Goal: Task Accomplishment & Management: Manage account settings

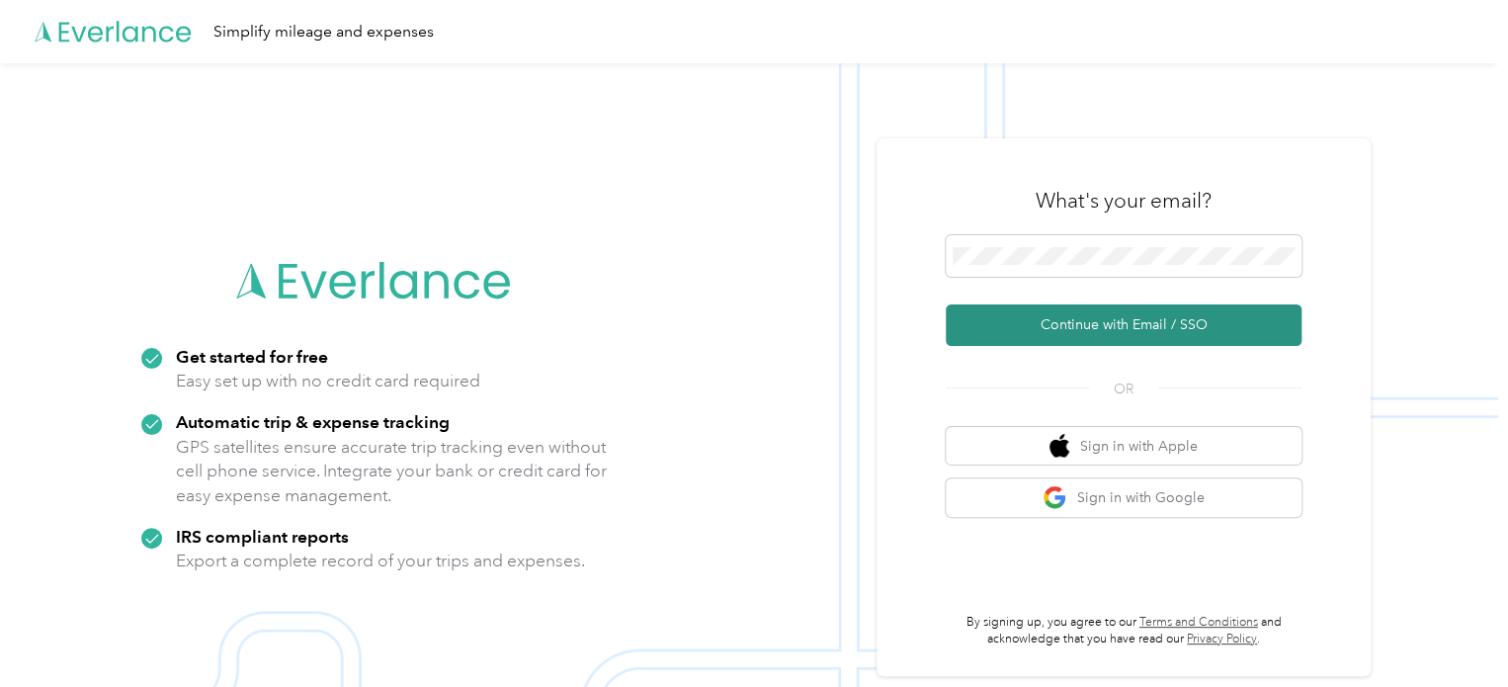
click at [1107, 320] on button "Continue with Email / SSO" at bounding box center [1124, 324] width 356 height 41
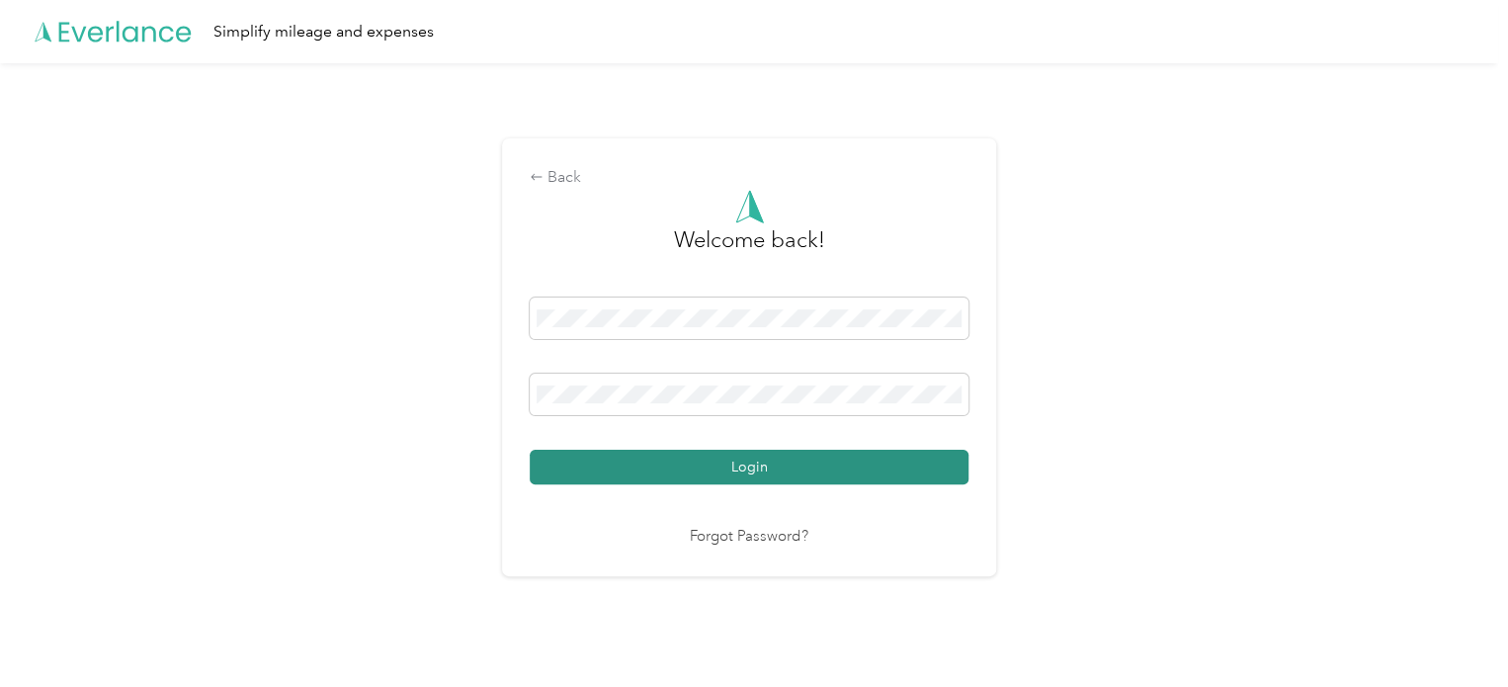
click at [770, 454] on button "Login" at bounding box center [749, 467] width 439 height 35
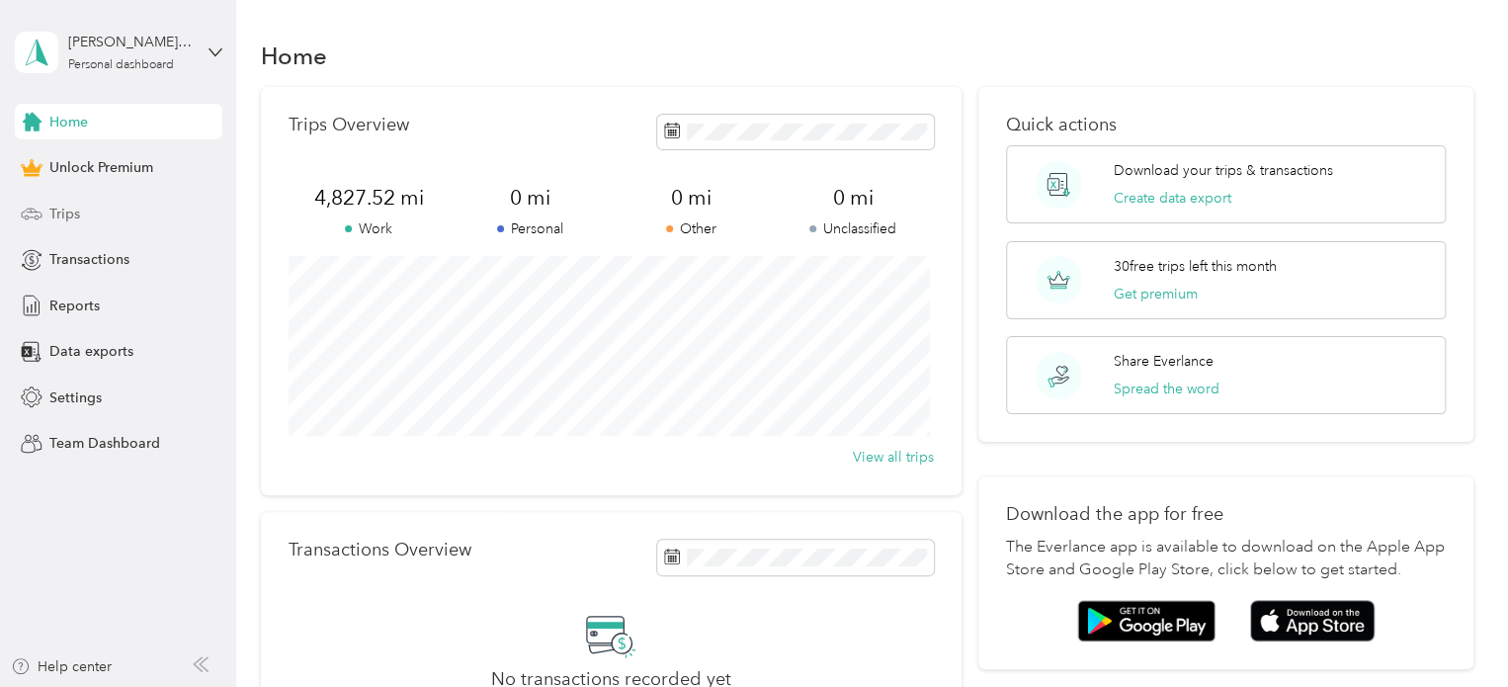
click at [76, 216] on span "Trips" at bounding box center [64, 214] width 31 height 21
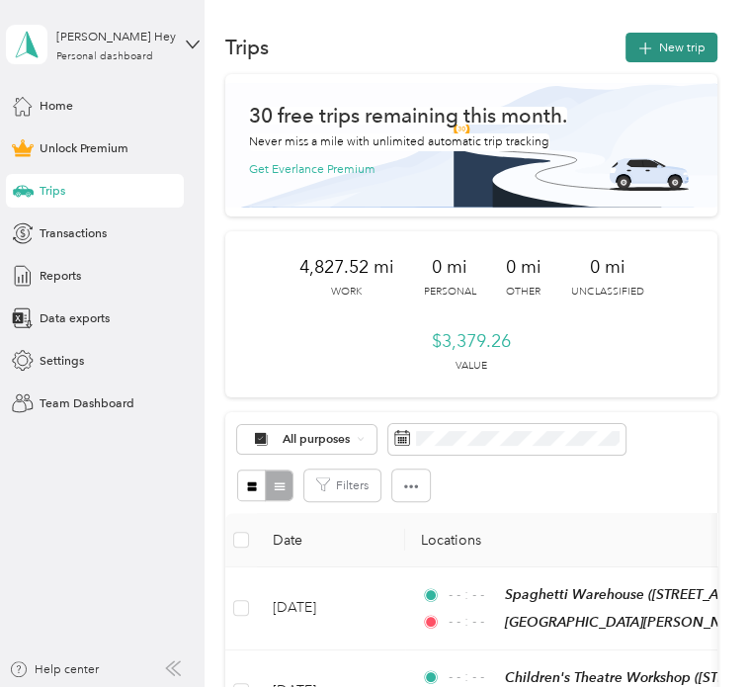
click at [670, 47] on button "New trip" at bounding box center [671, 48] width 92 height 30
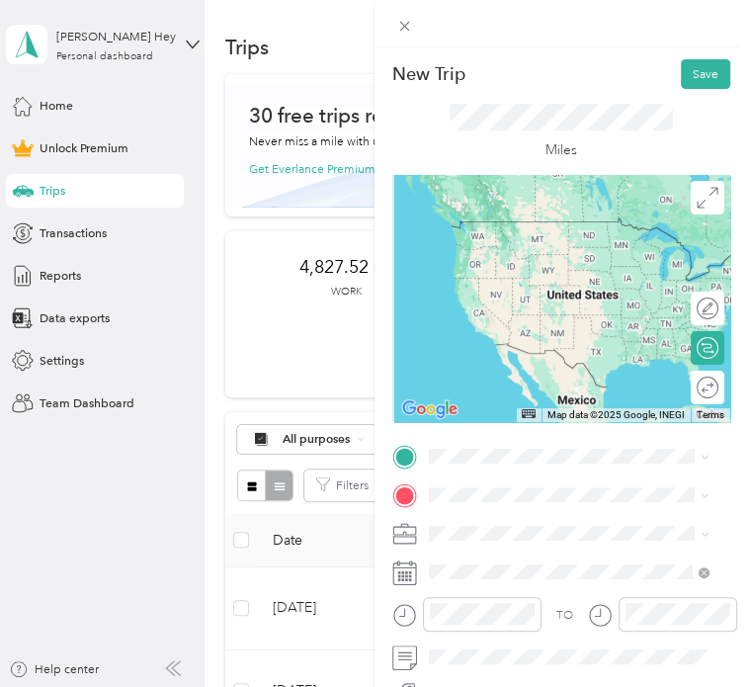
click at [510, 545] on span "[STREET_ADDRESS][US_STATE]" at bounding box center [548, 538] width 172 height 15
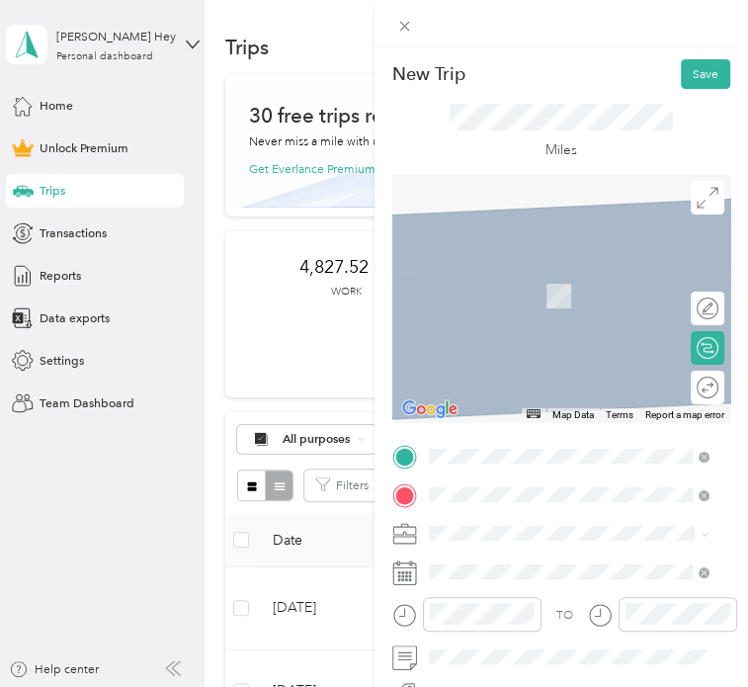
click at [521, 377] on div "Promedica Monroe [STREET_ADDRESS][US_STATE]" at bounding box center [548, 360] width 172 height 36
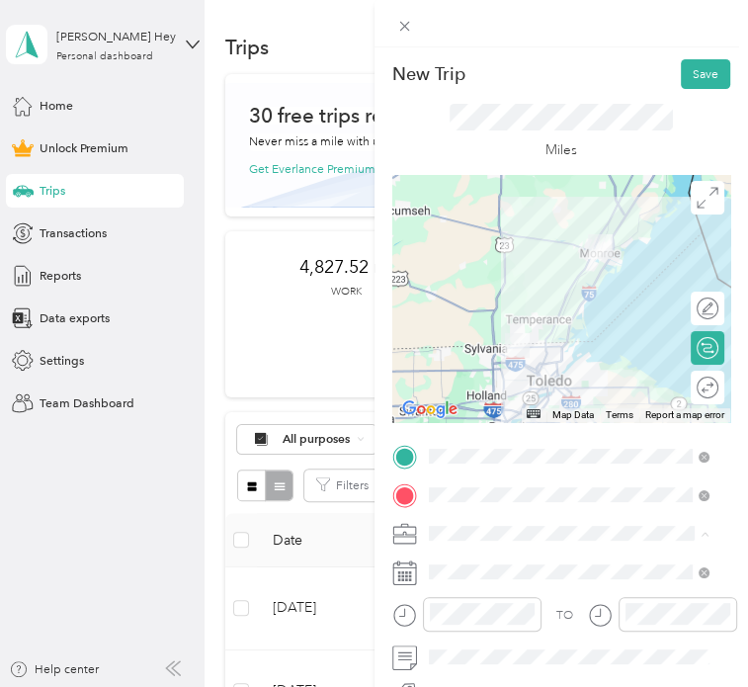
click at [481, 301] on ol "Work Personal Health and Wellness Other Charity Medical Moving Commute" at bounding box center [568, 399] width 292 height 237
click at [466, 303] on ol "Work Personal Health and Wellness Other Charity Medical Moving Commute" at bounding box center [568, 388] width 292 height 237
click at [447, 300] on ol "Work Personal Health and Wellness Other Charity Medical Moving Commute" at bounding box center [568, 397] width 292 height 237
click at [484, 289] on div "Work" at bounding box center [568, 296] width 269 height 18
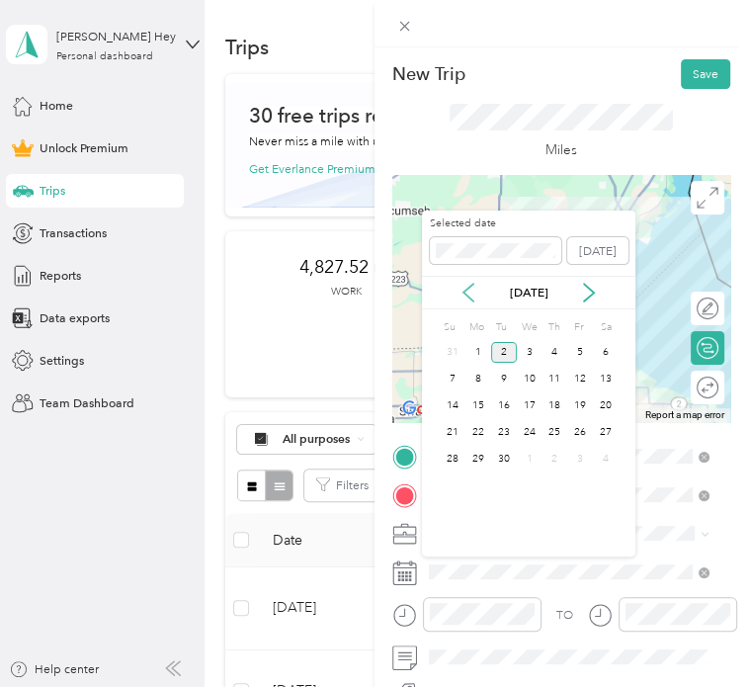
click at [471, 291] on icon at bounding box center [468, 293] width 20 height 20
click at [534, 457] on div "27" at bounding box center [530, 459] width 26 height 21
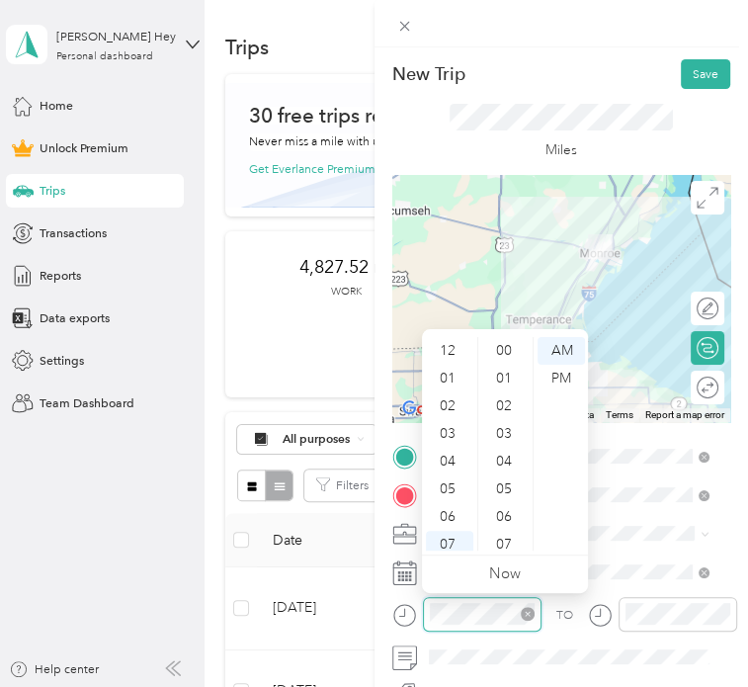
scroll to position [119, 0]
click at [534, 613] on icon "close-circle" at bounding box center [528, 614] width 14 height 14
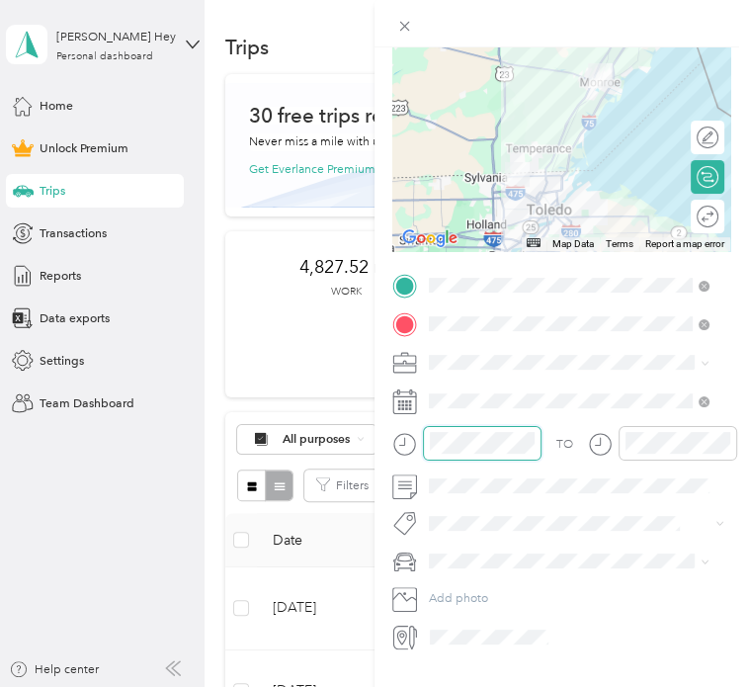
scroll to position [194, 0]
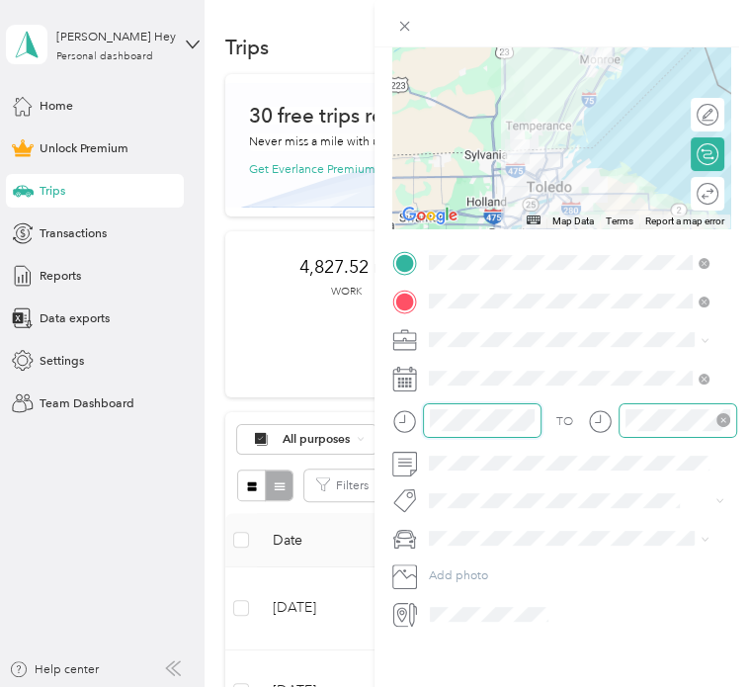
click at [723, 420] on icon "close-circle" at bounding box center [723, 420] width 14 height 14
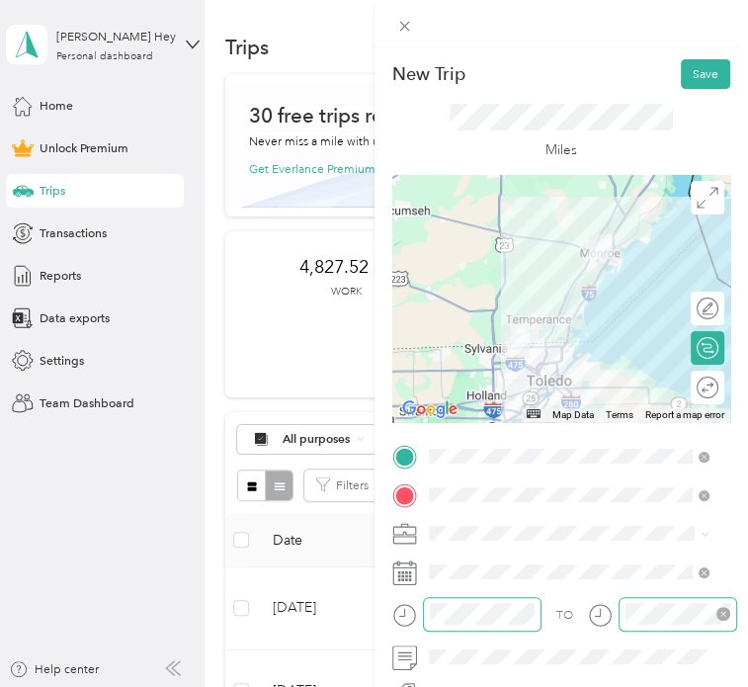
click at [582, 289] on div at bounding box center [561, 298] width 339 height 247
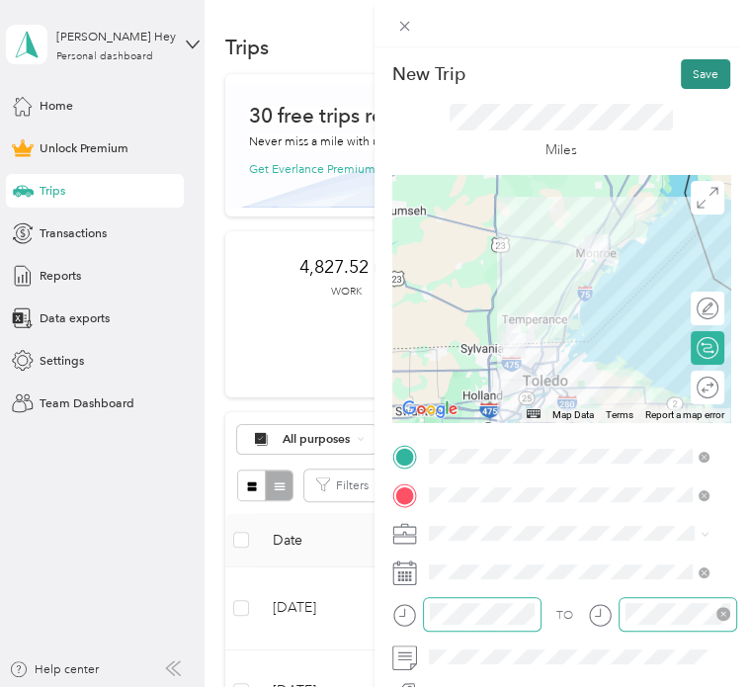
click at [691, 77] on button "Save" at bounding box center [705, 74] width 49 height 30
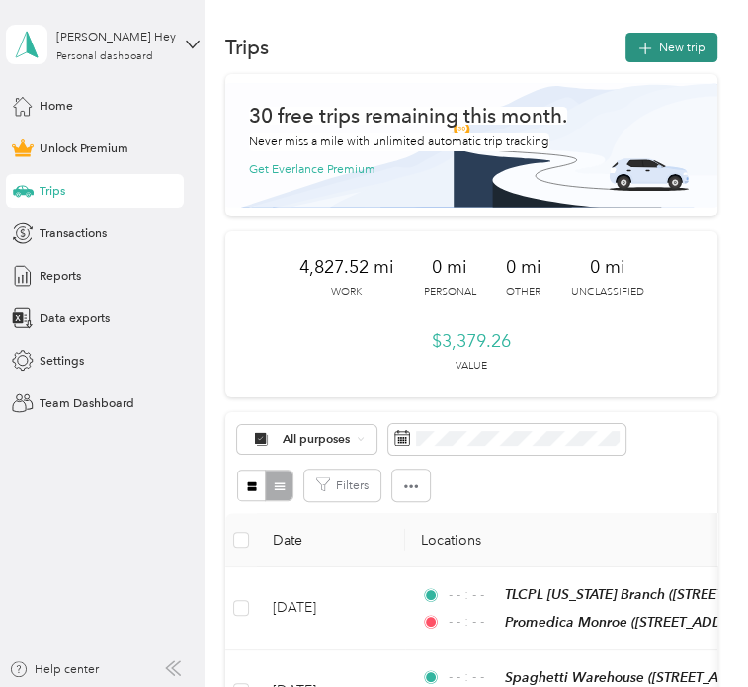
click at [669, 45] on button "New trip" at bounding box center [671, 48] width 92 height 30
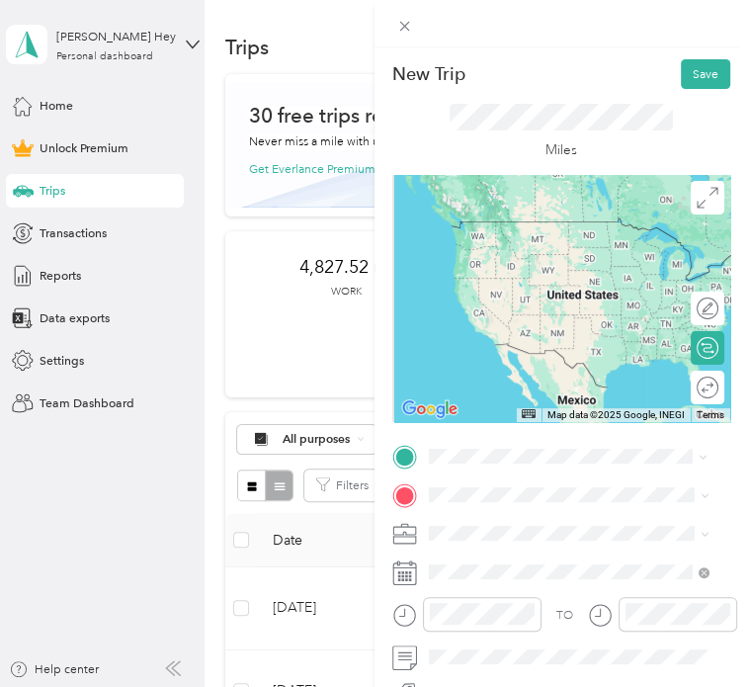
click at [528, 337] on span "[STREET_ADDRESS][US_STATE]" at bounding box center [548, 329] width 172 height 15
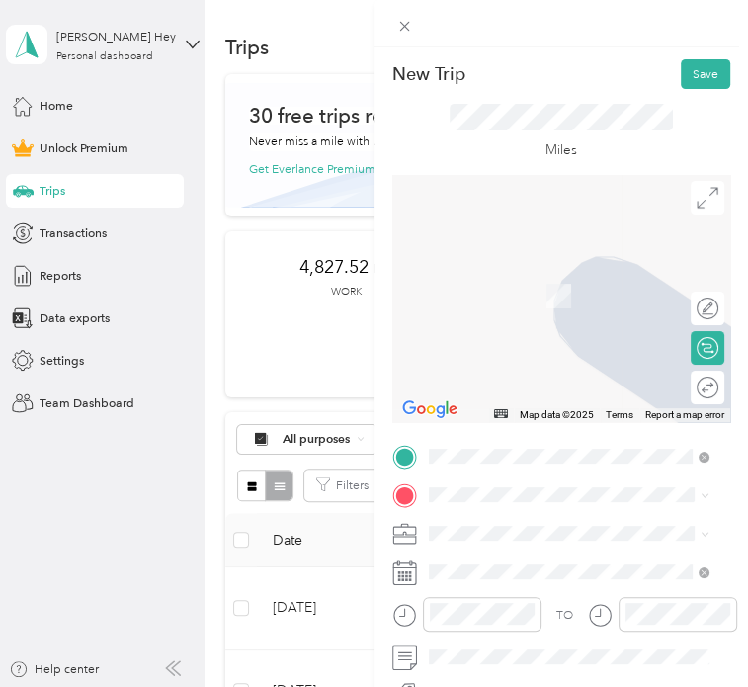
click at [500, 312] on div "YMCA [STREET_ADDRESS][PERSON_NAME][US_STATE]" at bounding box center [582, 308] width 240 height 53
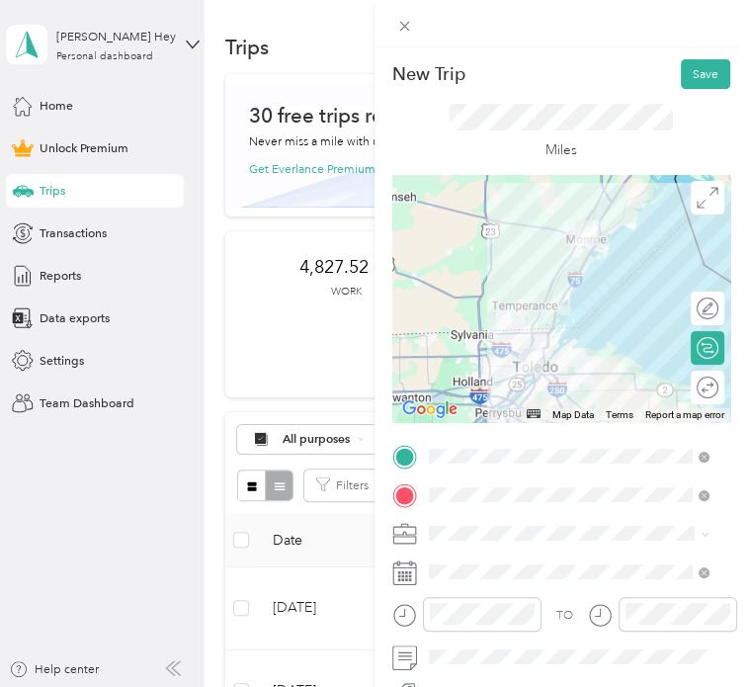
click at [454, 291] on span "Work" at bounding box center [448, 295] width 29 height 15
click at [511, 563] on span at bounding box center [577, 571] width 308 height 27
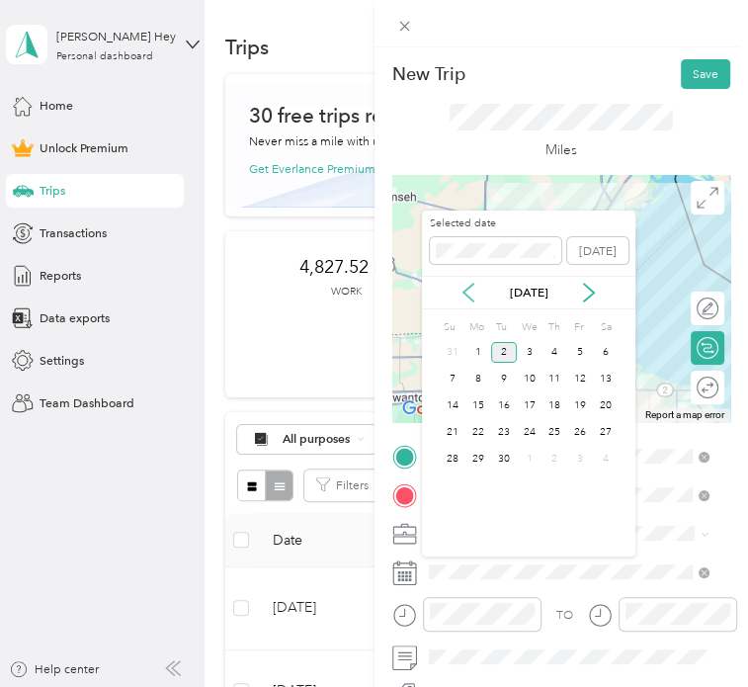
click at [466, 288] on icon at bounding box center [468, 293] width 20 height 20
click at [530, 451] on div "27" at bounding box center [530, 459] width 26 height 21
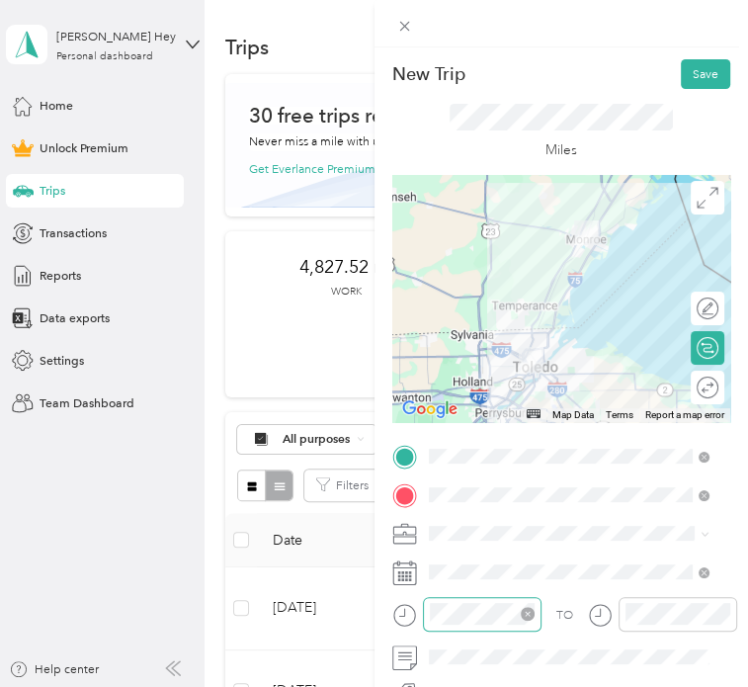
click at [522, 615] on icon "close-circle" at bounding box center [528, 614] width 14 height 14
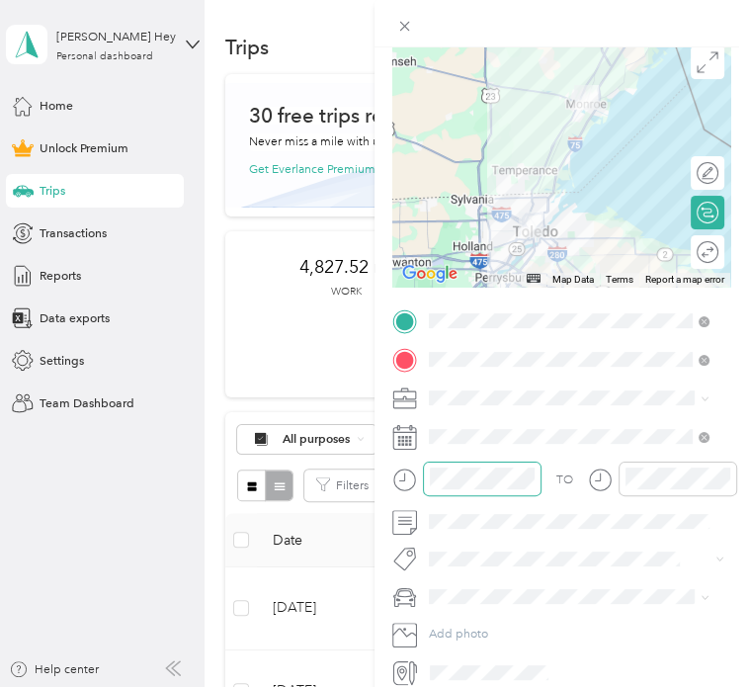
scroll to position [163, 0]
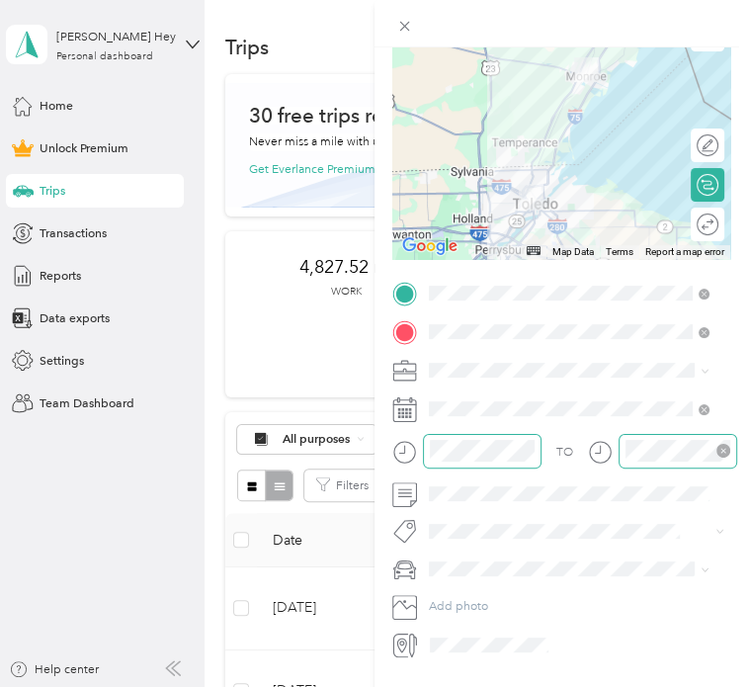
click at [722, 453] on icon "close-circle" at bounding box center [723, 451] width 14 height 14
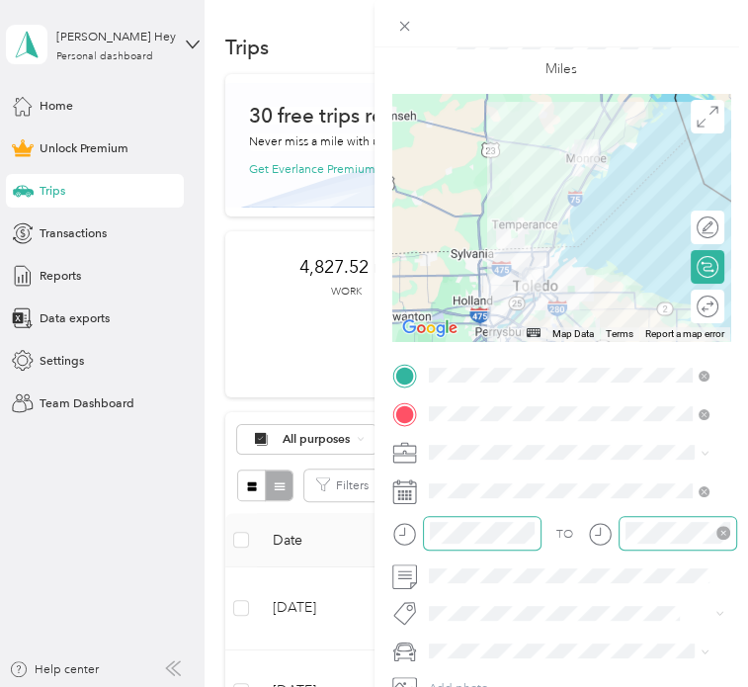
scroll to position [0, 0]
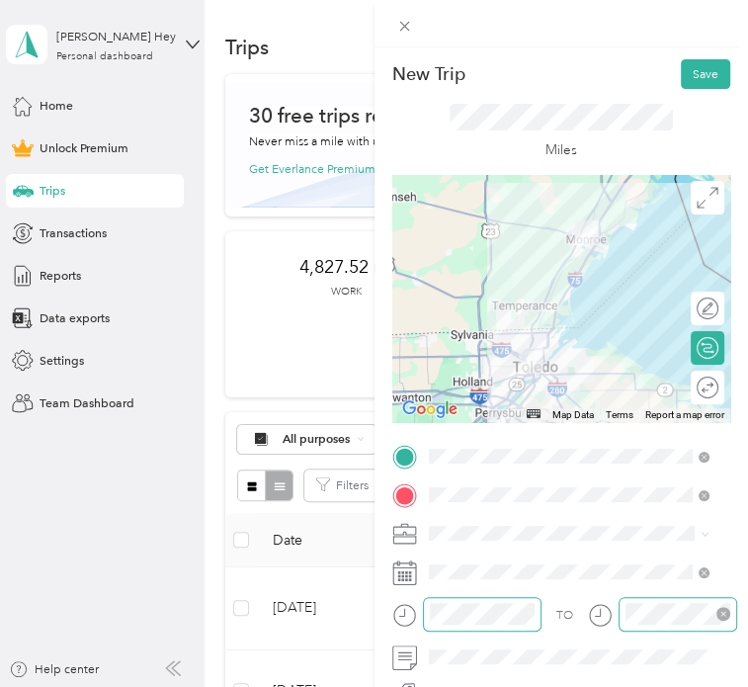
click at [559, 266] on div at bounding box center [561, 298] width 339 height 247
click at [700, 70] on button "Save" at bounding box center [705, 74] width 49 height 30
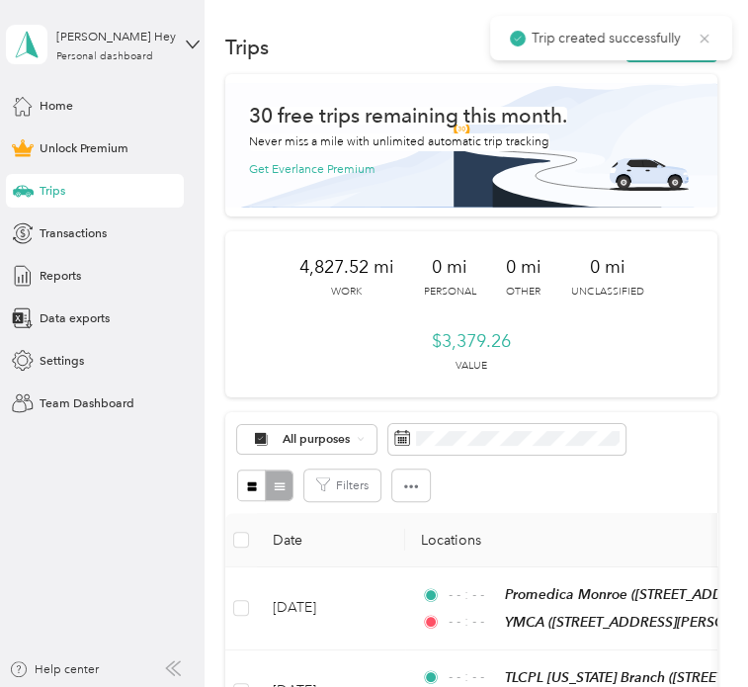
click at [702, 39] on icon at bounding box center [705, 38] width 9 height 9
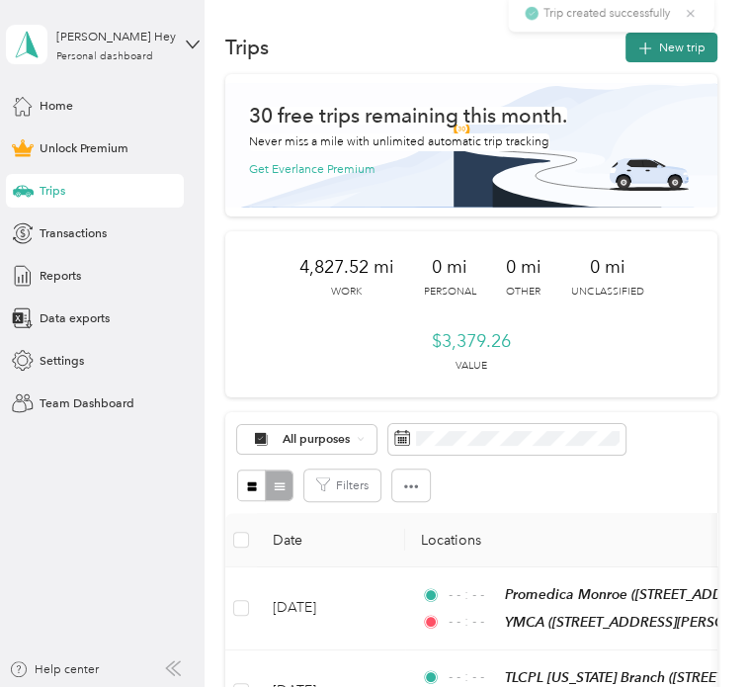
click at [675, 50] on button "New trip" at bounding box center [671, 48] width 92 height 30
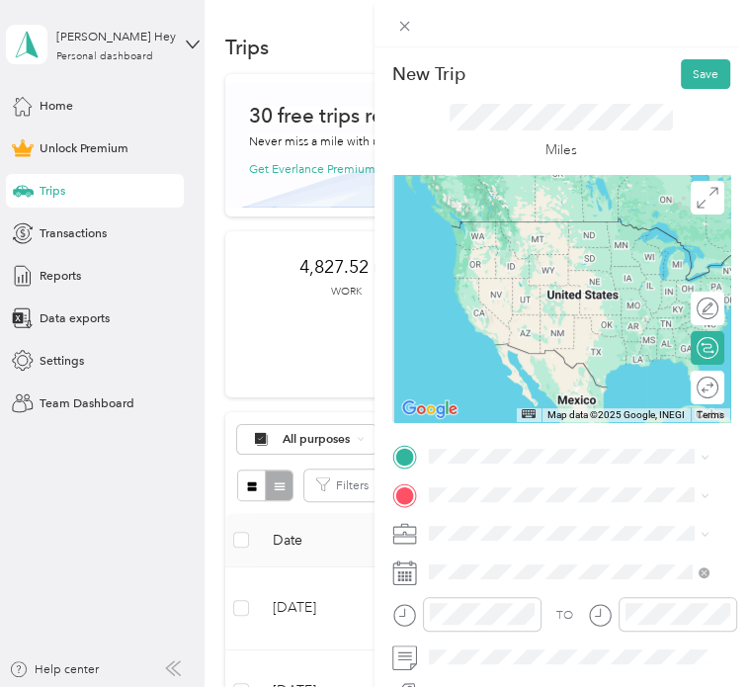
click at [502, 284] on div "[GEOGRAPHIC_DATA][PERSON_NAME] [STREET_ADDRESS][US_STATE]" at bounding box center [570, 266] width 216 height 36
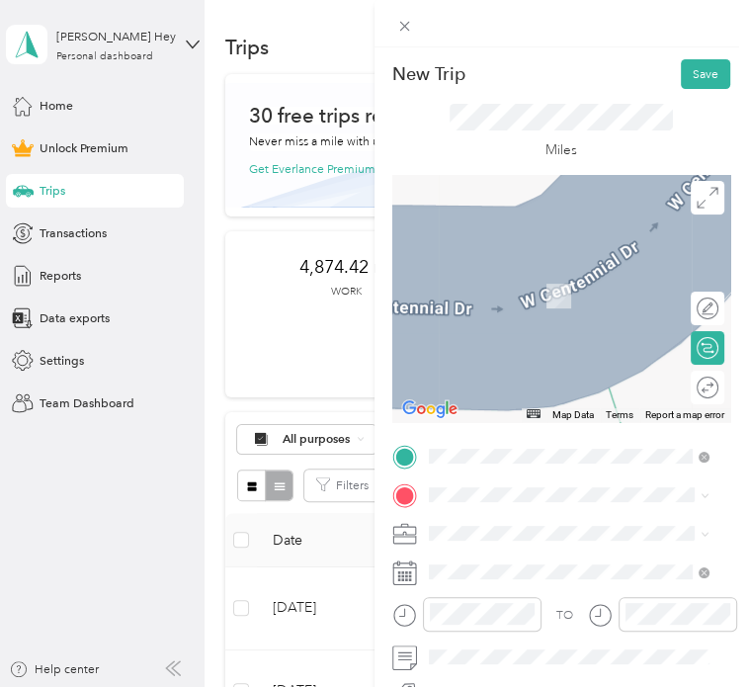
click at [452, 302] on ol "Work Personal Health and Wellness Other Charity Medical Moving Commute" at bounding box center [568, 388] width 292 height 237
click at [450, 485] on span at bounding box center [577, 494] width 308 height 27
click at [503, 309] on ol "From search results [STREET_ADDRESS][US_STATE] Boulevard Toledo, [US_STATE], [G…" at bounding box center [568, 353] width 292 height 237
click at [506, 285] on span "[STREET_ADDRESS][US_STATE]" at bounding box center [548, 281] width 172 height 15
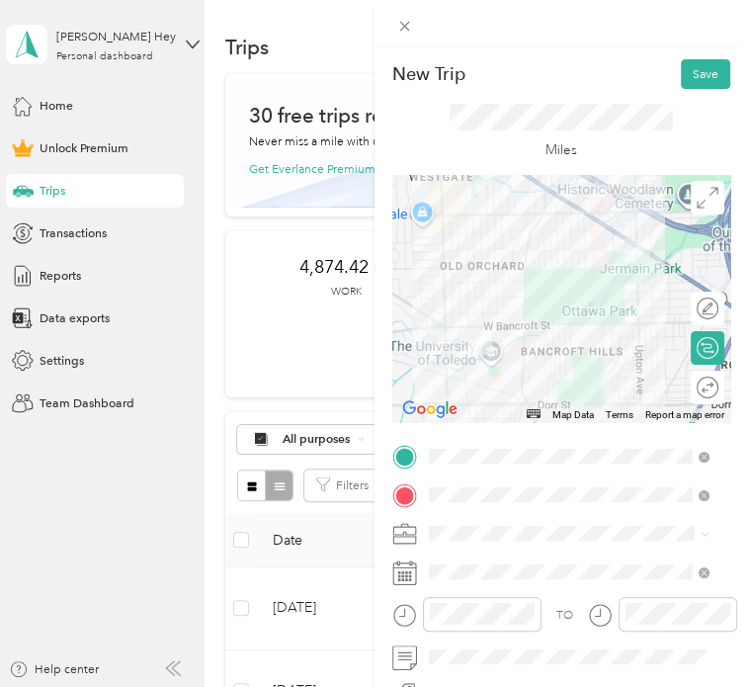
click at [537, 216] on div at bounding box center [561, 298] width 339 height 247
click at [463, 327] on div at bounding box center [561, 298] width 339 height 247
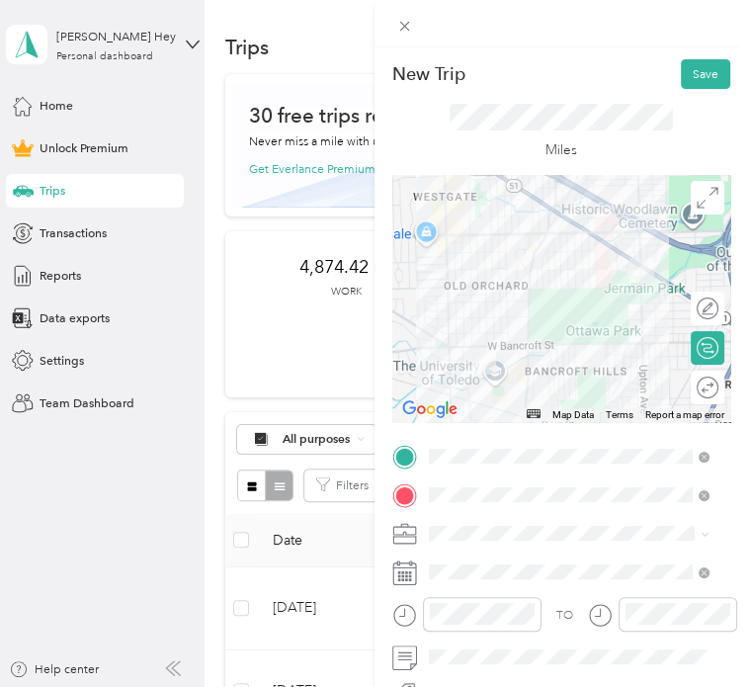
click at [545, 289] on div at bounding box center [561, 298] width 339 height 247
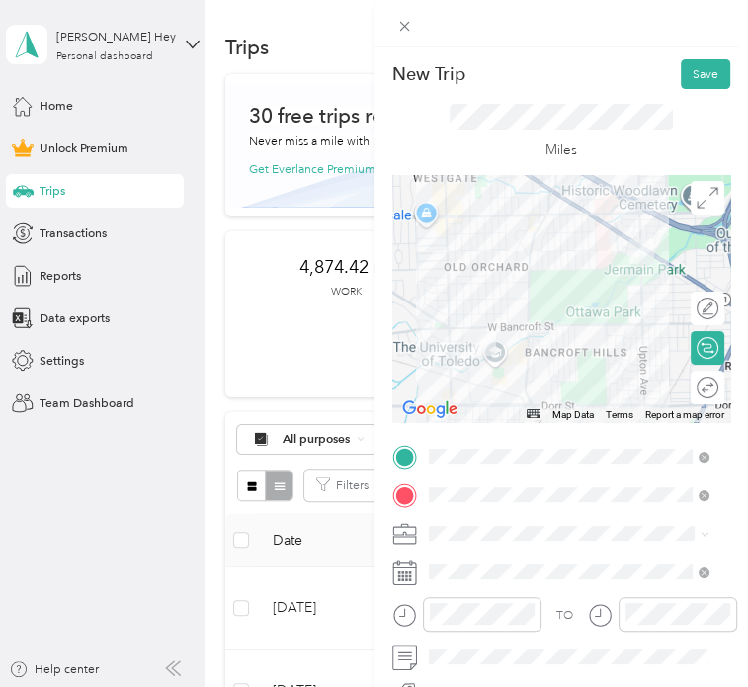
click at [540, 214] on div at bounding box center [561, 298] width 339 height 247
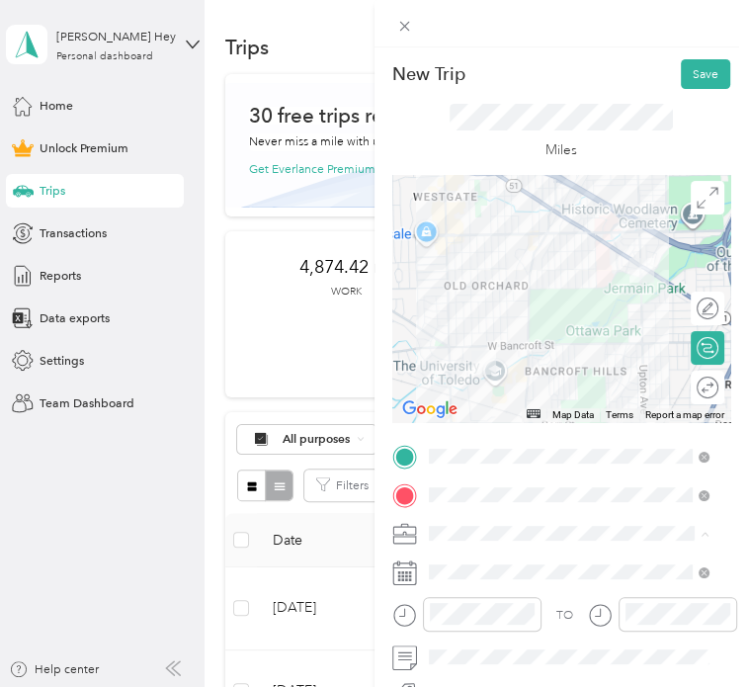
click at [454, 287] on div "Work" at bounding box center [568, 296] width 269 height 18
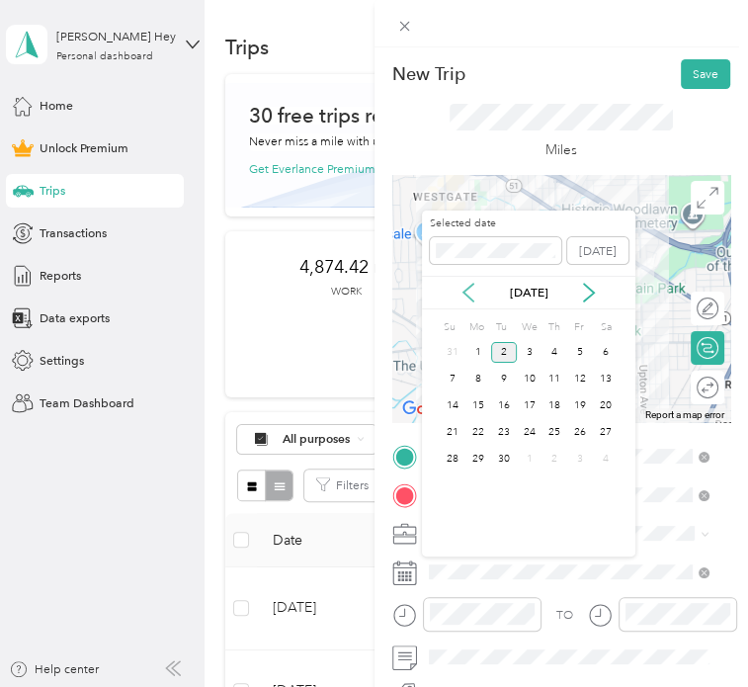
click at [470, 290] on icon at bounding box center [468, 293] width 20 height 20
click at [561, 456] on div "28" at bounding box center [554, 459] width 26 height 21
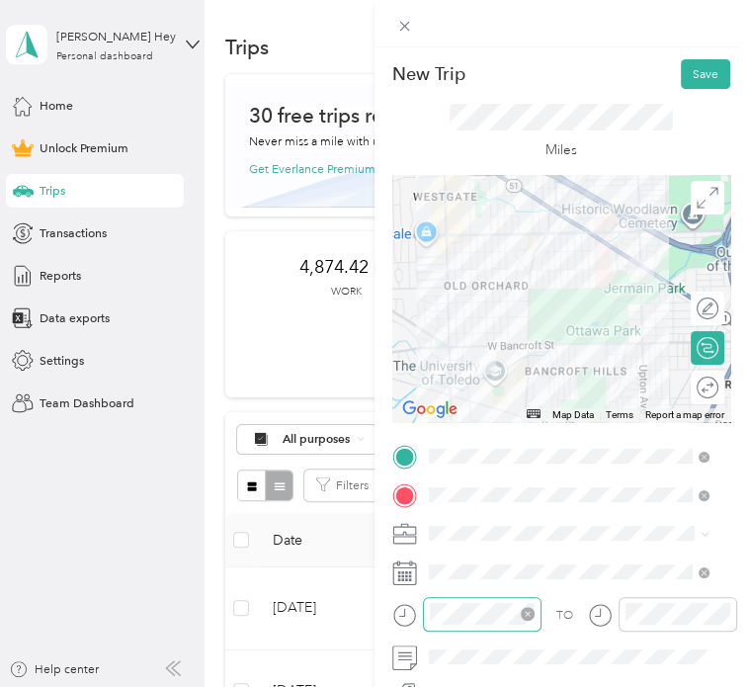
click at [527, 616] on icon "close-circle" at bounding box center [528, 614] width 14 height 14
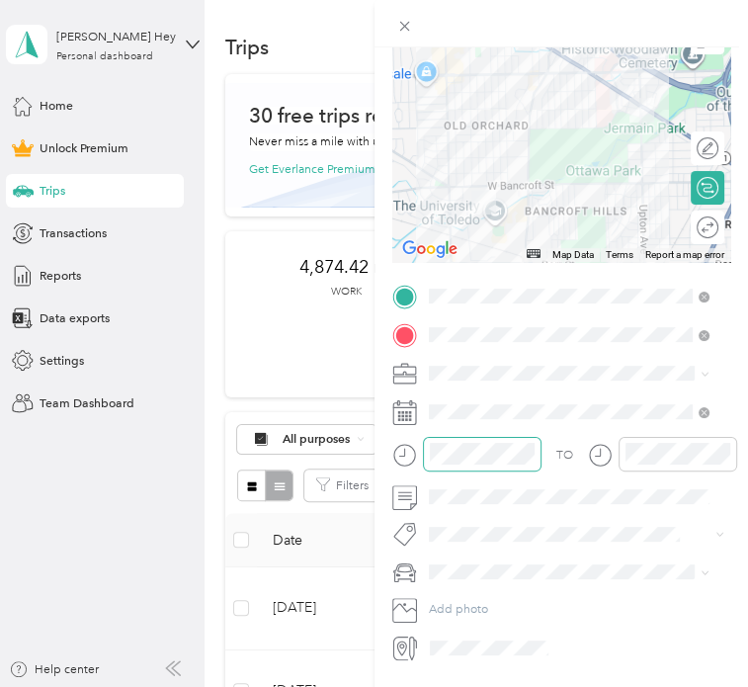
scroll to position [171, 0]
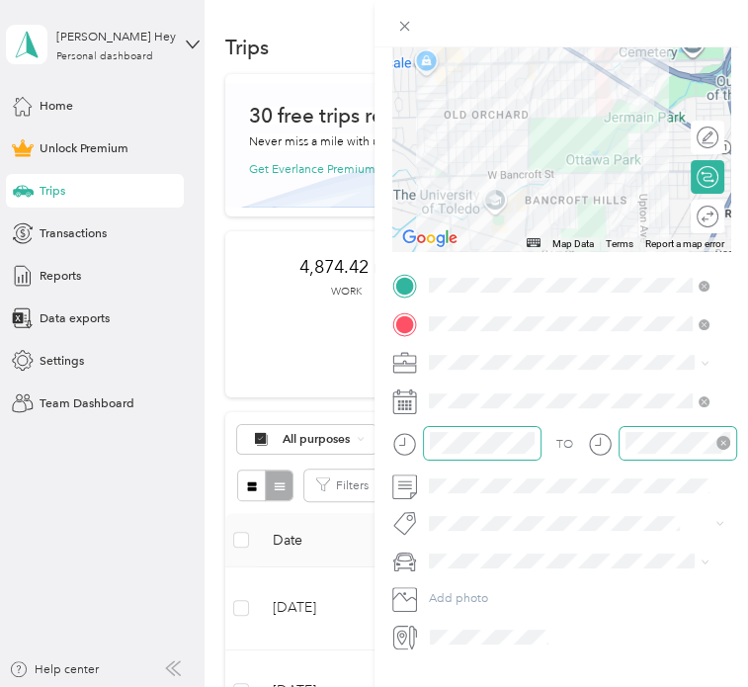
click at [722, 438] on icon "close-circle" at bounding box center [723, 443] width 14 height 14
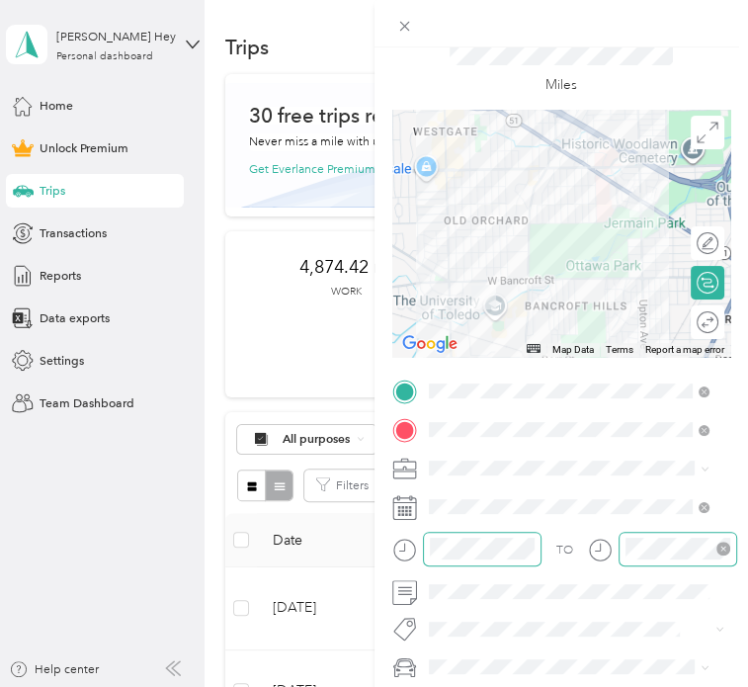
scroll to position [0, 0]
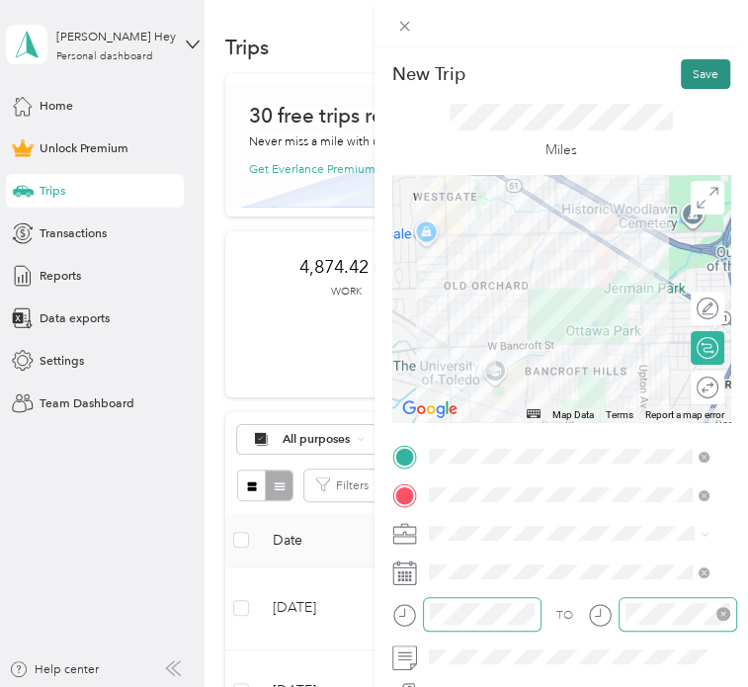
click at [687, 63] on button "Save" at bounding box center [705, 74] width 49 height 30
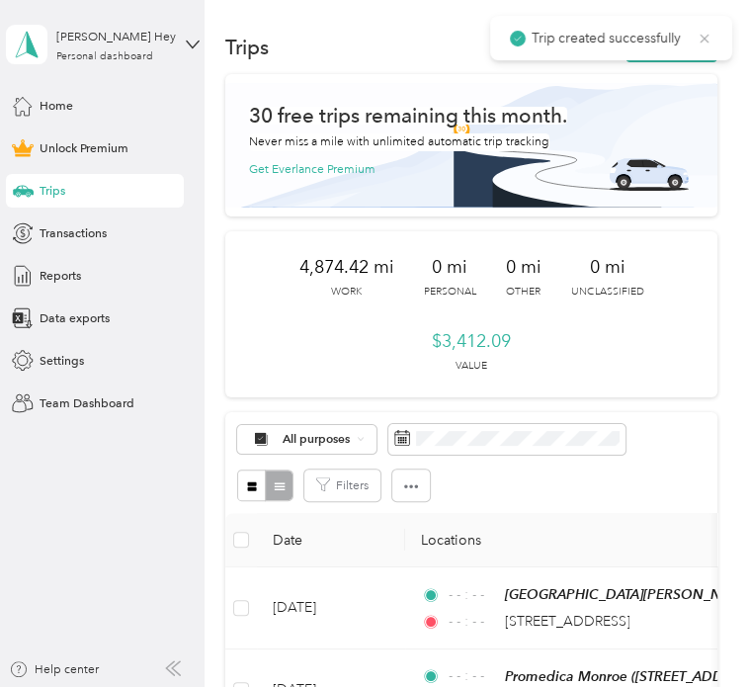
click at [706, 37] on icon at bounding box center [705, 39] width 16 height 18
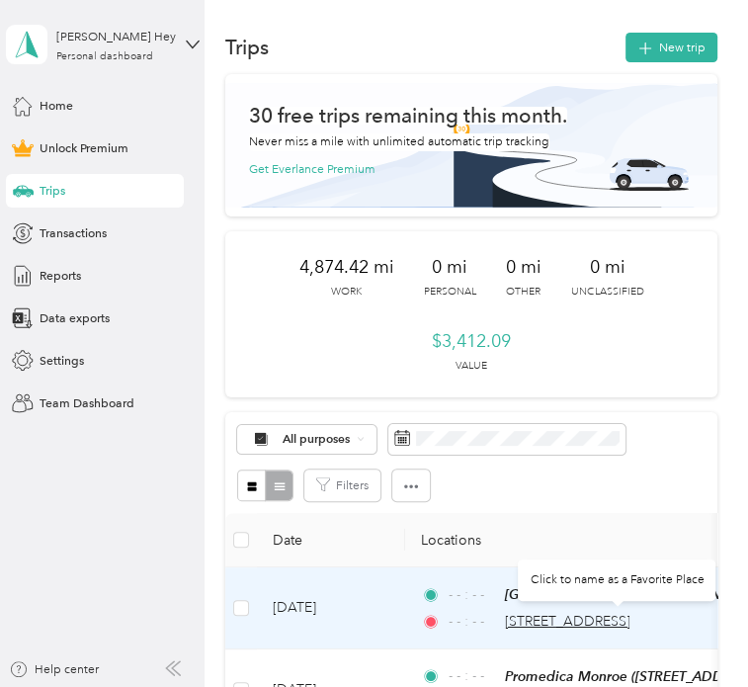
click at [555, 618] on span "[STREET_ADDRESS]" at bounding box center [566, 621] width 125 height 17
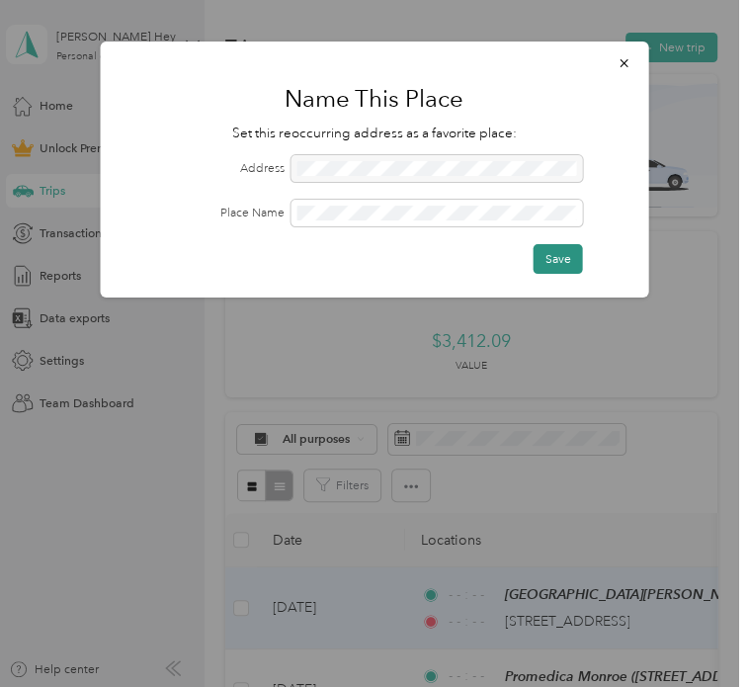
click at [549, 252] on button "Save" at bounding box center [558, 259] width 49 height 30
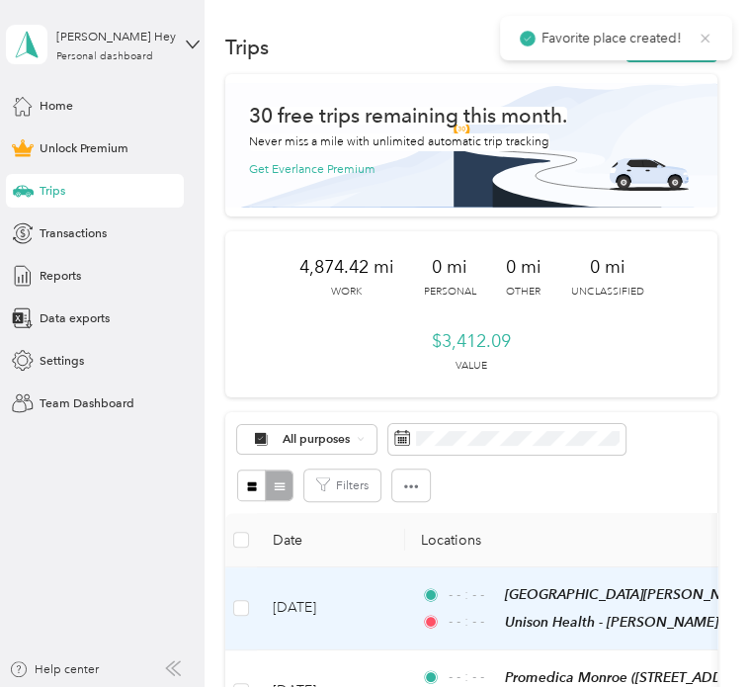
click at [706, 40] on icon at bounding box center [705, 38] width 9 height 9
click at [680, 38] on button "New trip" at bounding box center [671, 48] width 92 height 30
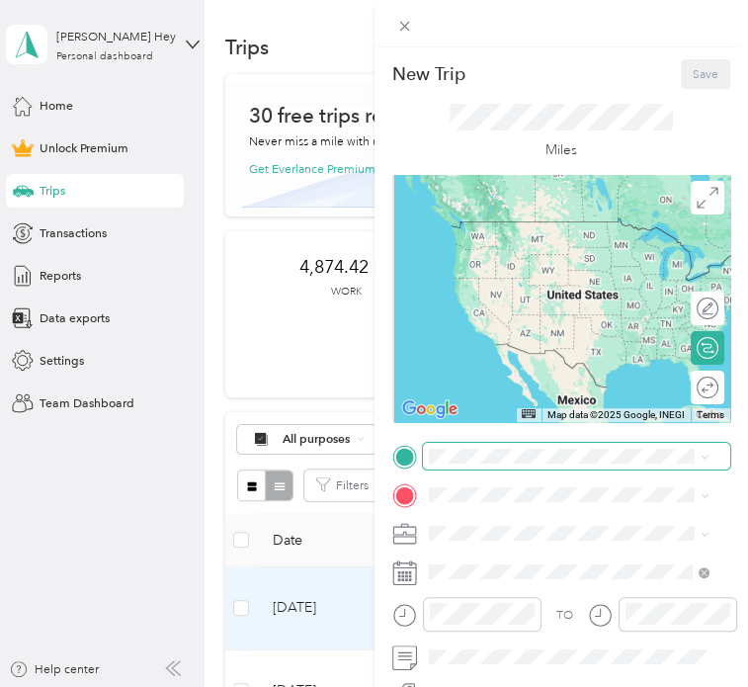
click at [477, 463] on span at bounding box center [577, 456] width 308 height 27
click at [536, 277] on div "Unison Health - [PERSON_NAME] [STREET_ADDRESS][US_STATE]" at bounding box center [553, 260] width 183 height 36
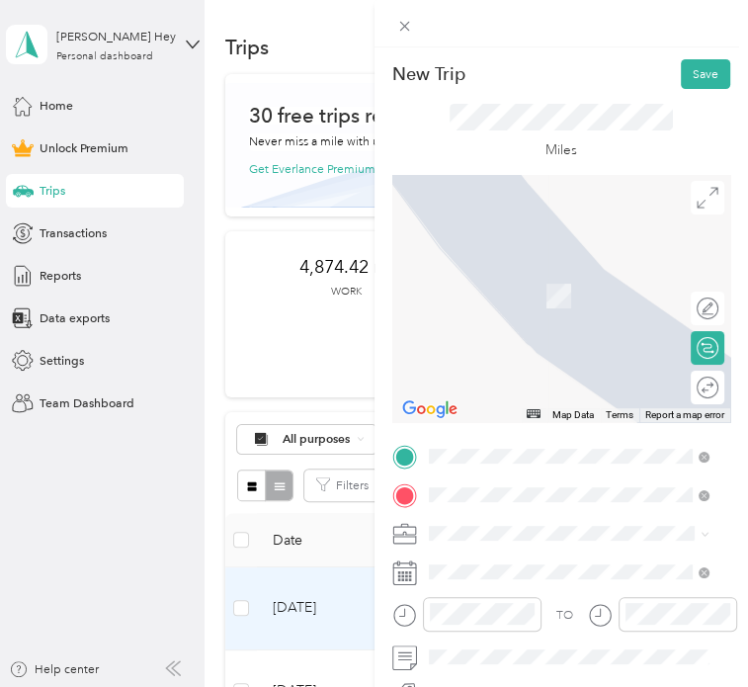
click at [533, 306] on div "Children's Theatre Workshop [STREET_ADDRESS][US_STATE]" at bounding box center [548, 307] width 172 height 36
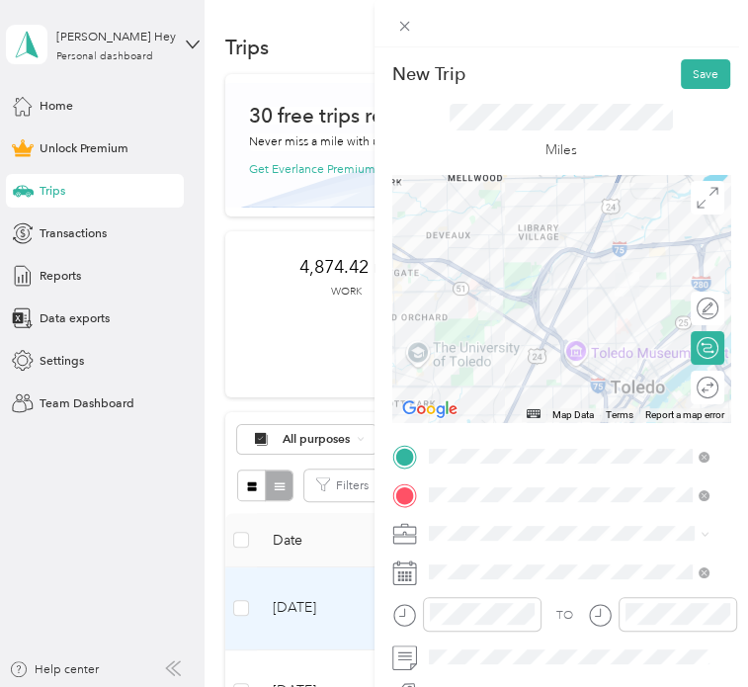
click at [464, 294] on li "Work" at bounding box center [568, 287] width 292 height 30
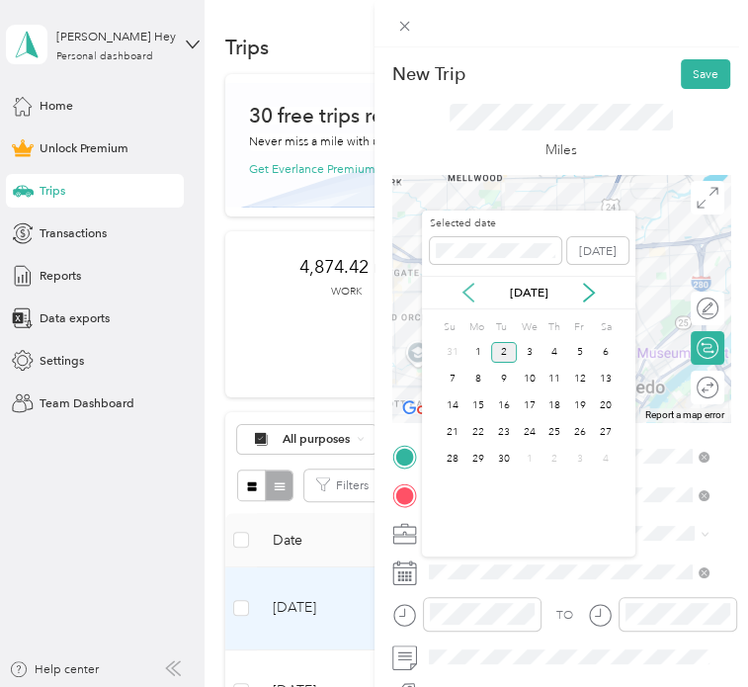
click at [468, 283] on icon at bounding box center [468, 293] width 20 height 20
click at [553, 460] on div "28" at bounding box center [554, 459] width 26 height 21
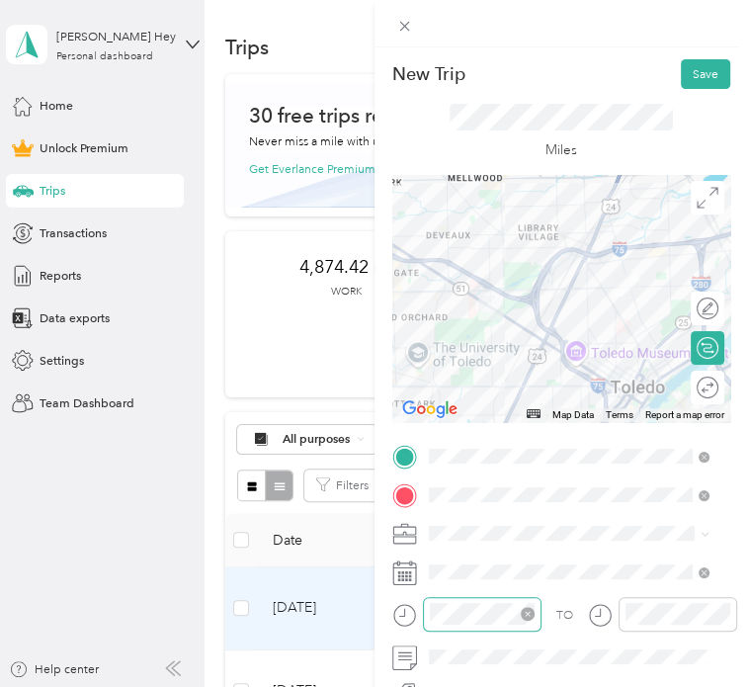
click at [528, 611] on icon "close-circle" at bounding box center [528, 614] width 14 height 14
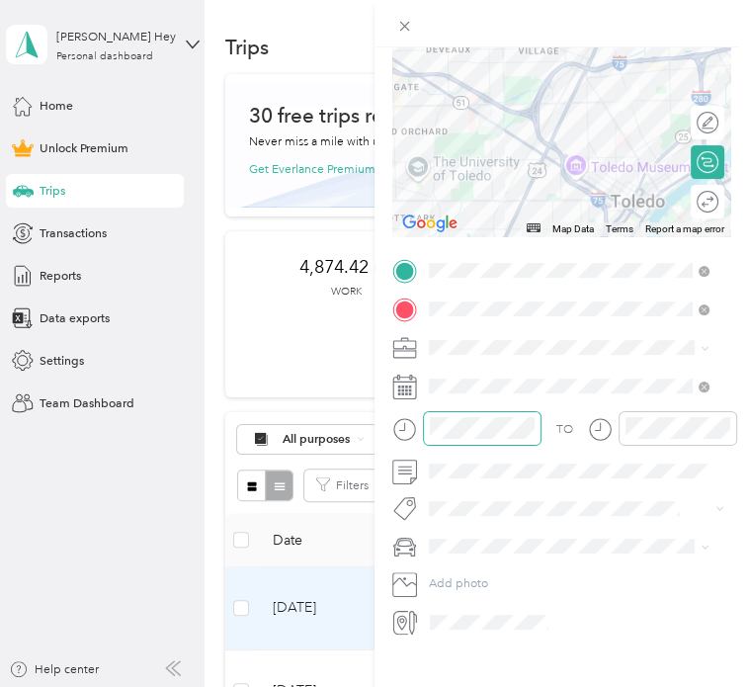
scroll to position [195, 0]
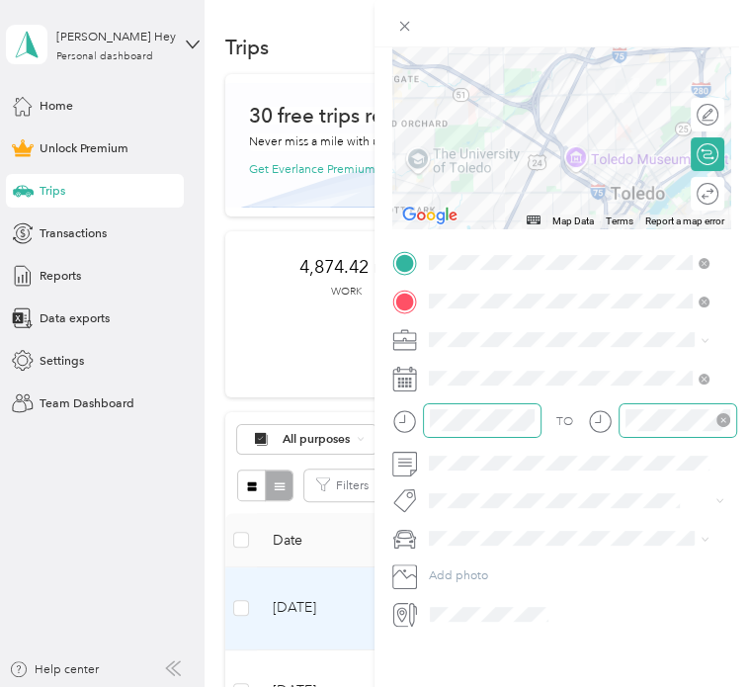
click at [723, 414] on icon "close-circle" at bounding box center [723, 420] width 14 height 14
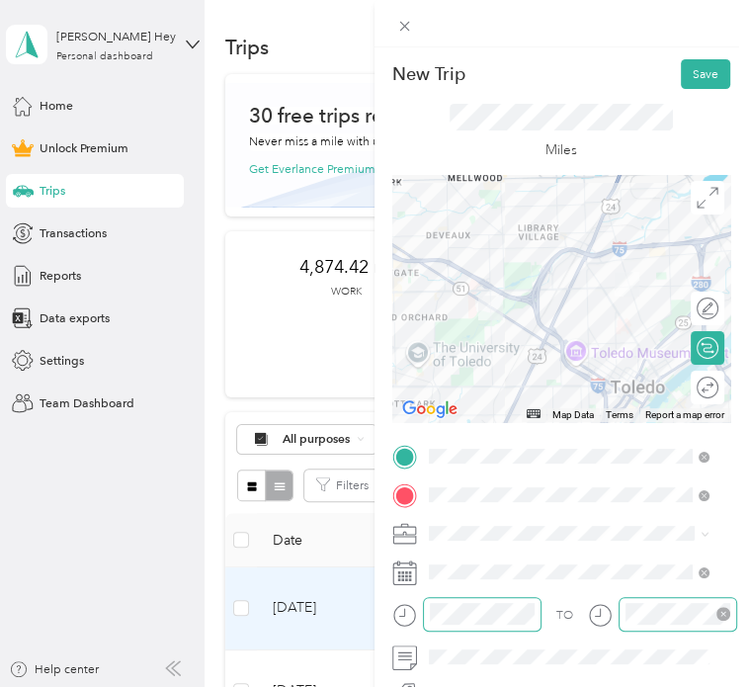
click at [576, 261] on div at bounding box center [561, 298] width 339 height 247
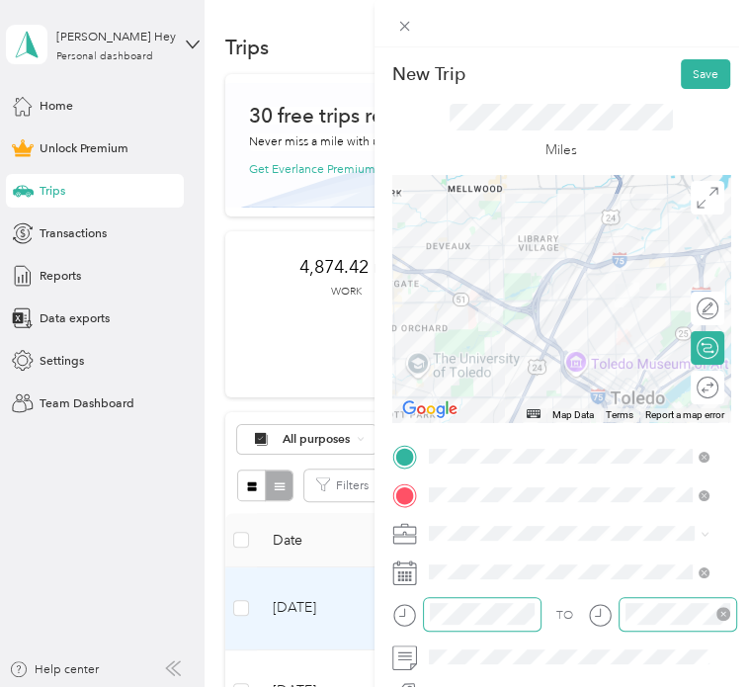
click at [550, 320] on div at bounding box center [561, 298] width 339 height 247
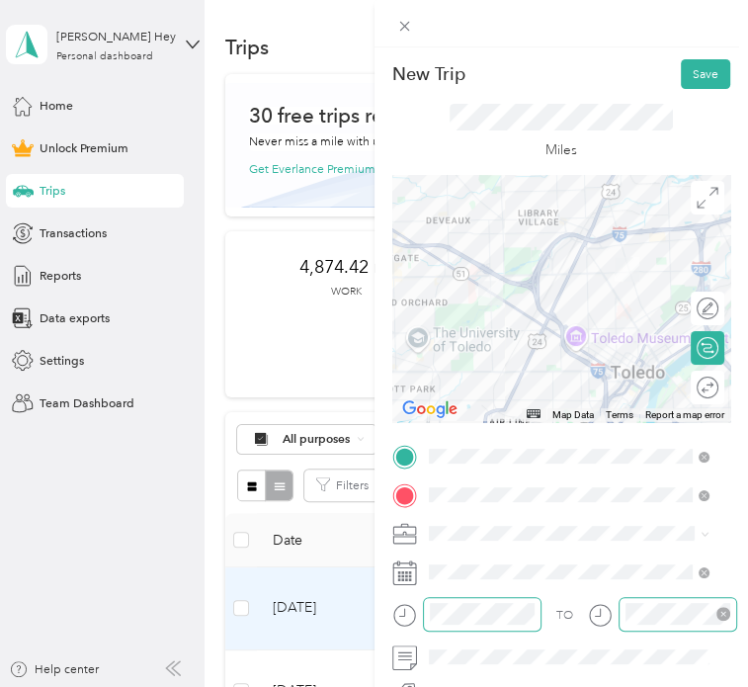
click at [570, 251] on div at bounding box center [561, 298] width 339 height 247
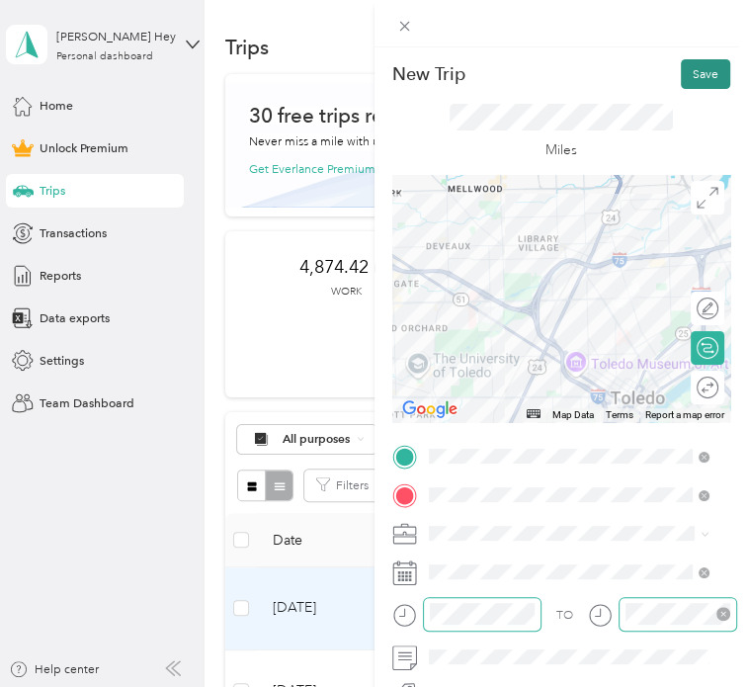
click at [690, 75] on button "Save" at bounding box center [705, 74] width 49 height 30
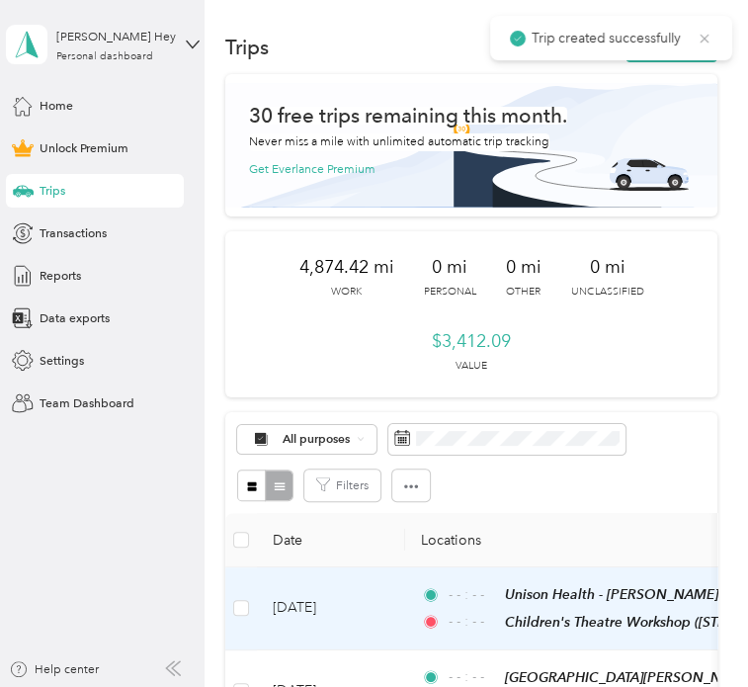
click at [703, 41] on icon at bounding box center [705, 39] width 16 height 18
click at [682, 47] on button "New trip" at bounding box center [671, 48] width 92 height 30
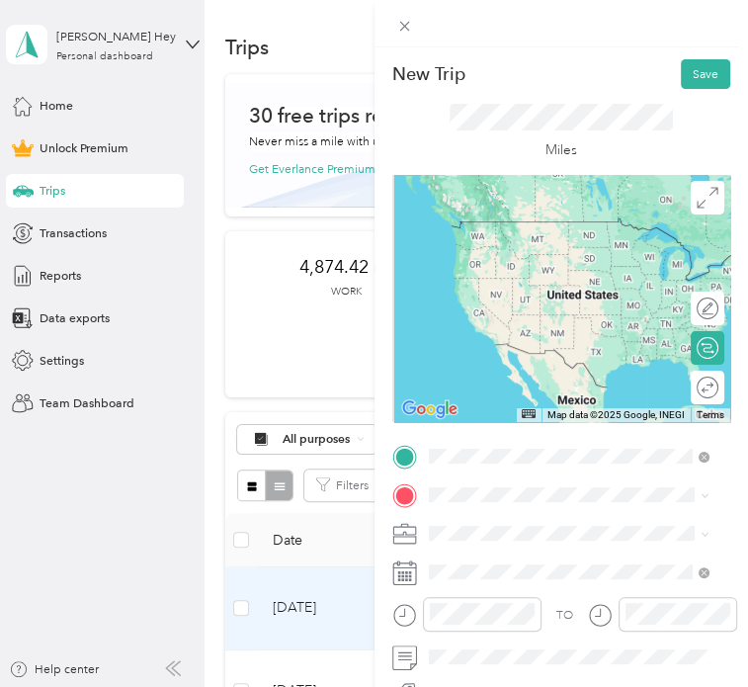
click at [518, 337] on span "[STREET_ADDRESS][US_STATE]" at bounding box center [548, 329] width 172 height 15
click at [481, 267] on div "YMCA [STREET_ADDRESS][PERSON_NAME][US_STATE]" at bounding box center [582, 276] width 240 height 53
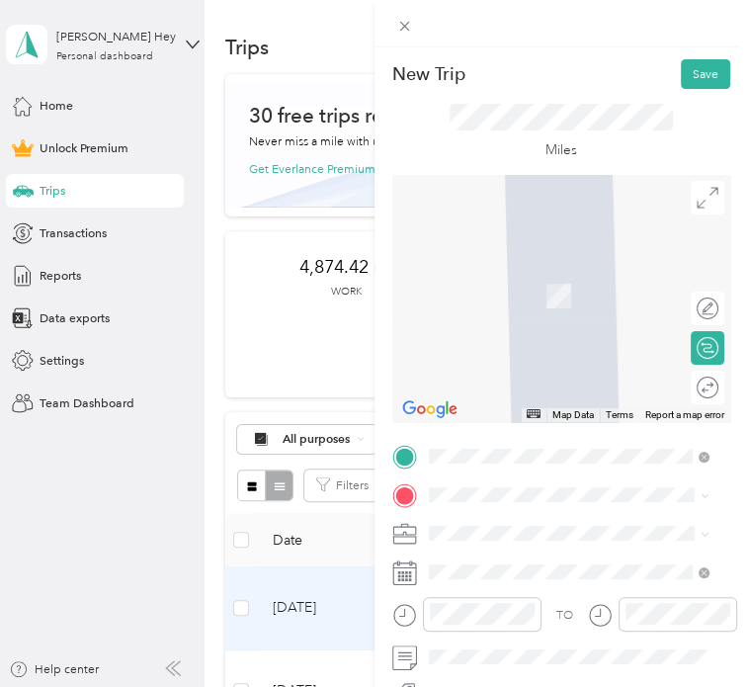
click at [553, 487] on span at bounding box center [577, 494] width 308 height 27
click at [526, 375] on span "[STREET_ADDRESS][US_STATE]" at bounding box center [548, 368] width 172 height 15
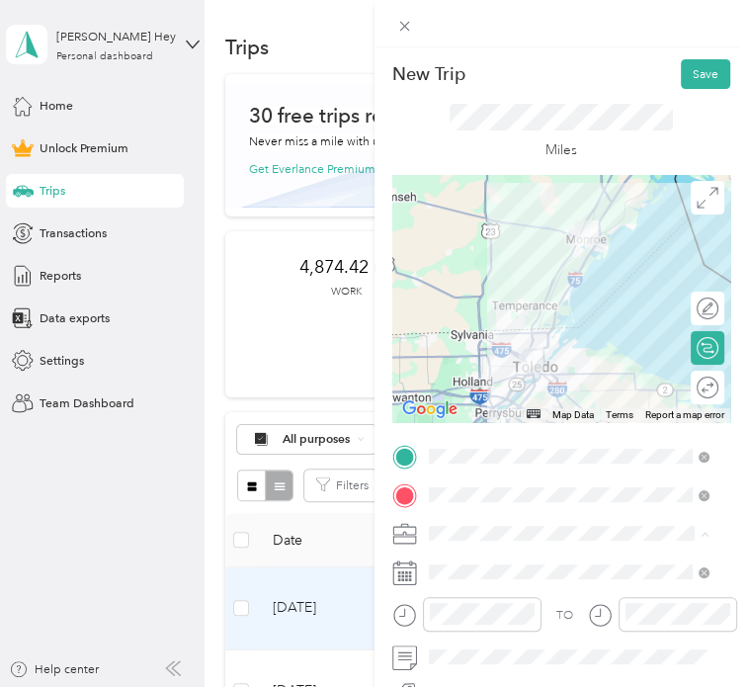
click at [463, 292] on div "Work" at bounding box center [568, 296] width 269 height 18
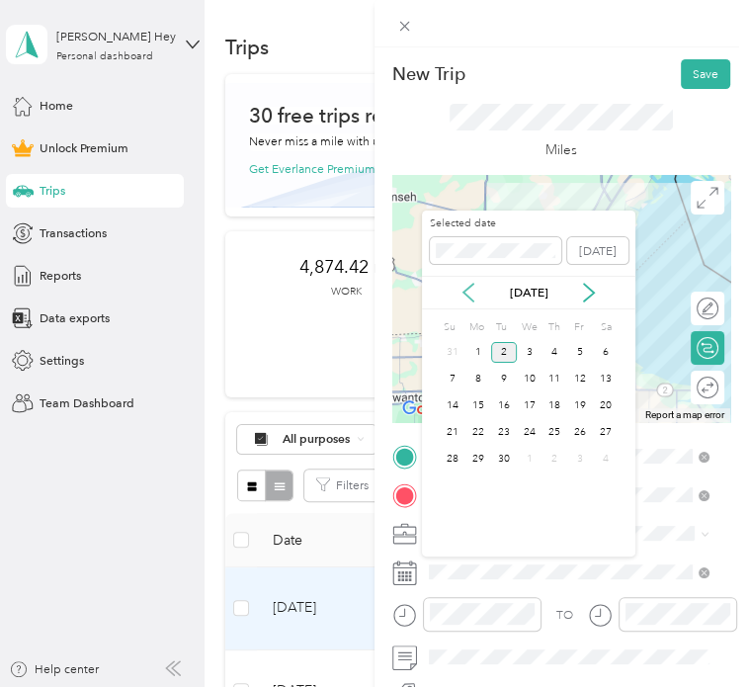
click at [469, 294] on icon at bounding box center [468, 293] width 20 height 20
click at [581, 457] on div "29" at bounding box center [580, 459] width 26 height 21
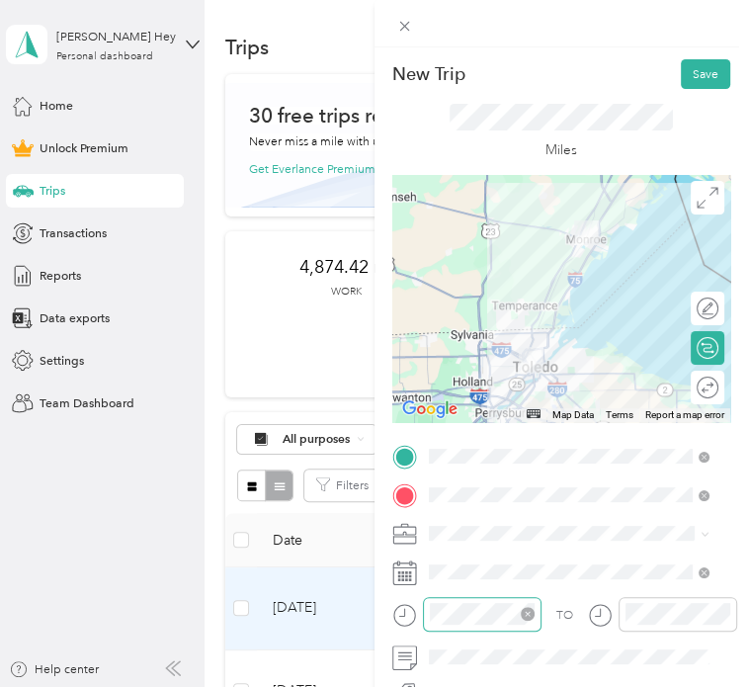
click at [530, 616] on icon "close-circle" at bounding box center [528, 614] width 14 height 14
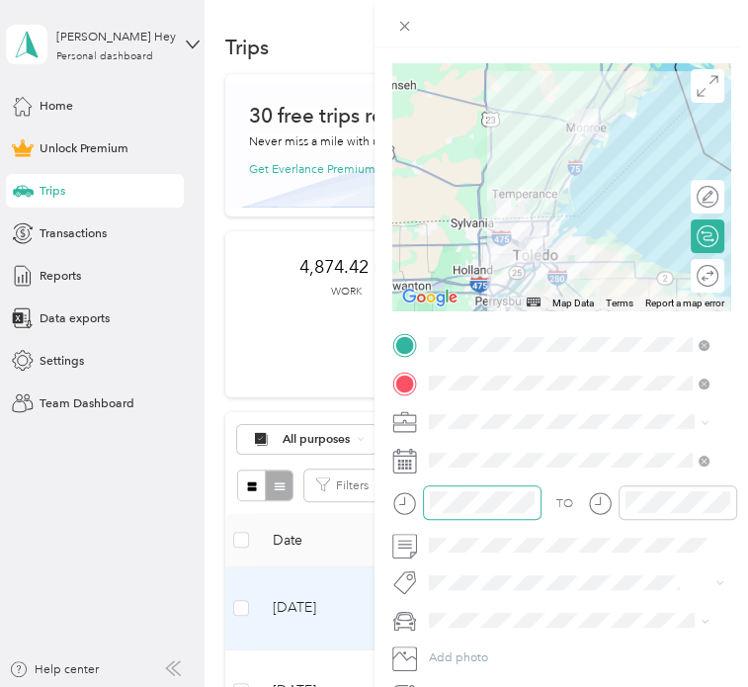
scroll to position [132, 0]
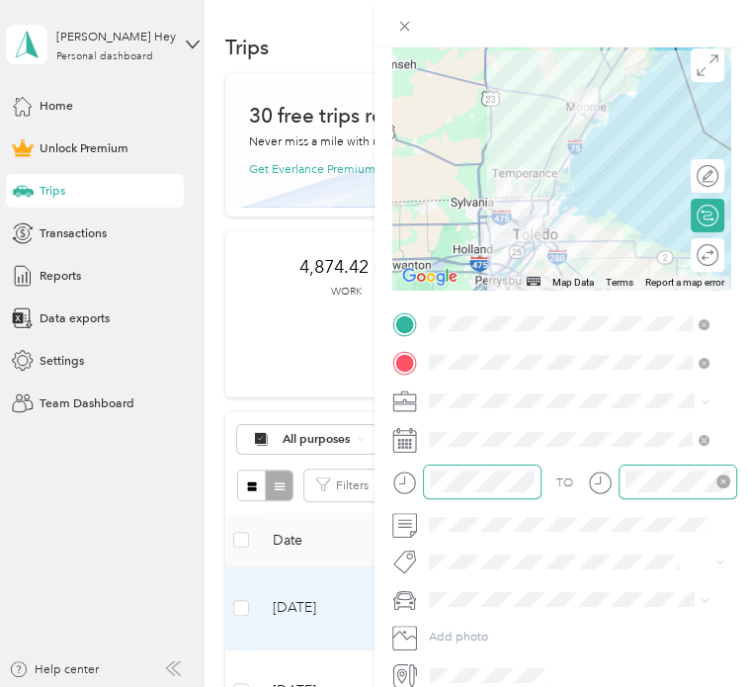
click at [722, 480] on icon "close-circle" at bounding box center [723, 481] width 14 height 14
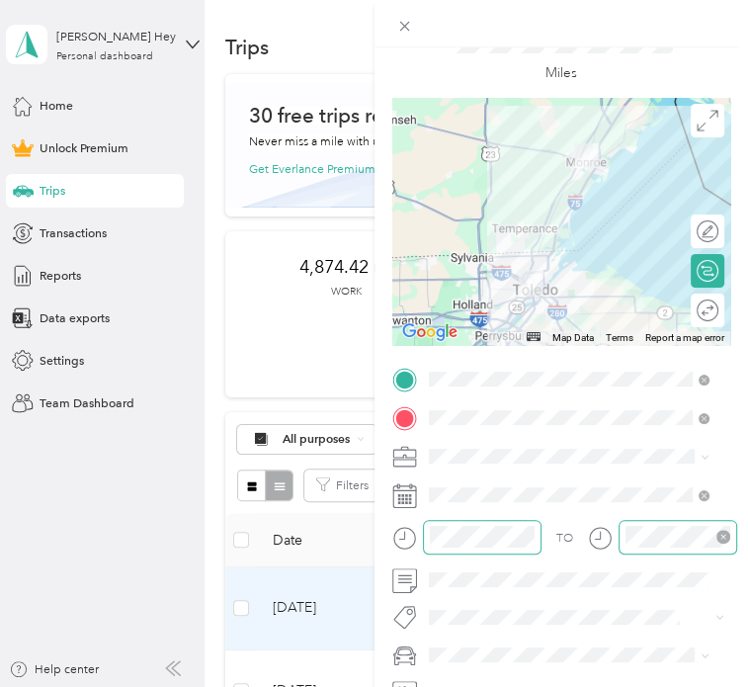
scroll to position [0, 0]
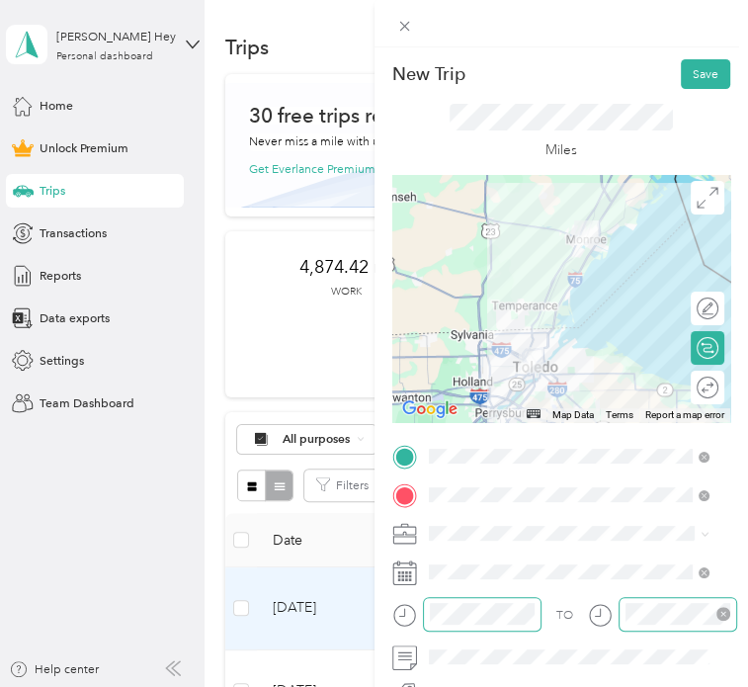
click at [562, 268] on div at bounding box center [561, 298] width 339 height 247
click at [700, 78] on button "Save" at bounding box center [705, 74] width 49 height 30
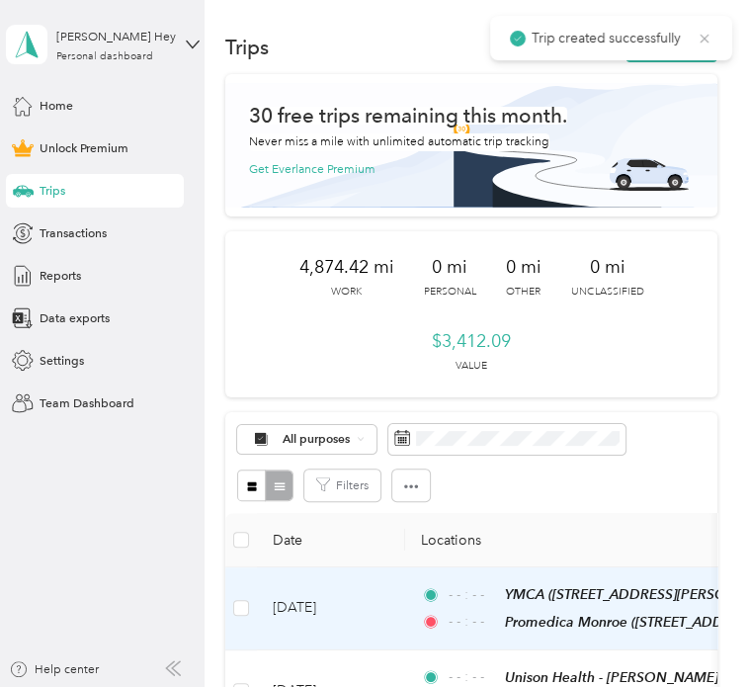
click at [703, 34] on icon at bounding box center [705, 39] width 16 height 18
click at [675, 49] on button "New trip" at bounding box center [671, 48] width 92 height 30
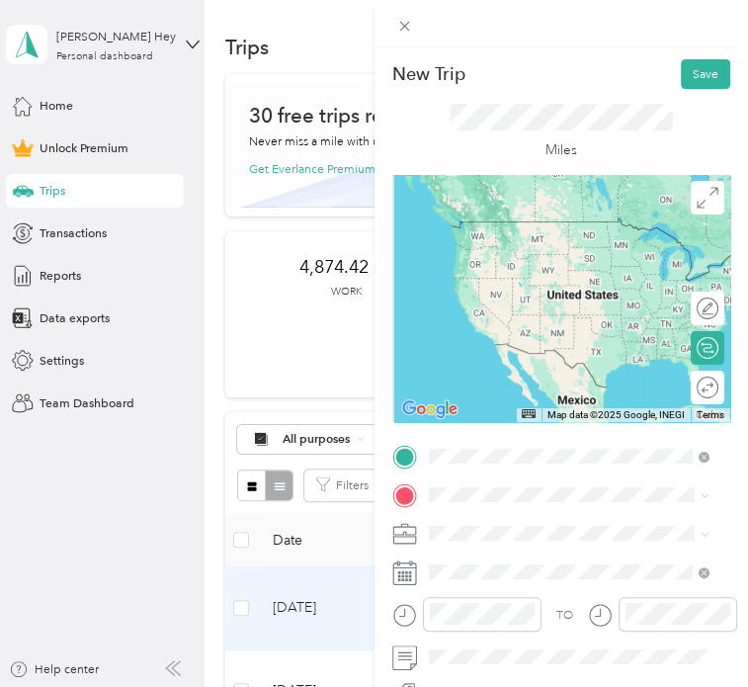
click at [510, 337] on span "[STREET_ADDRESS][US_STATE]" at bounding box center [548, 329] width 172 height 15
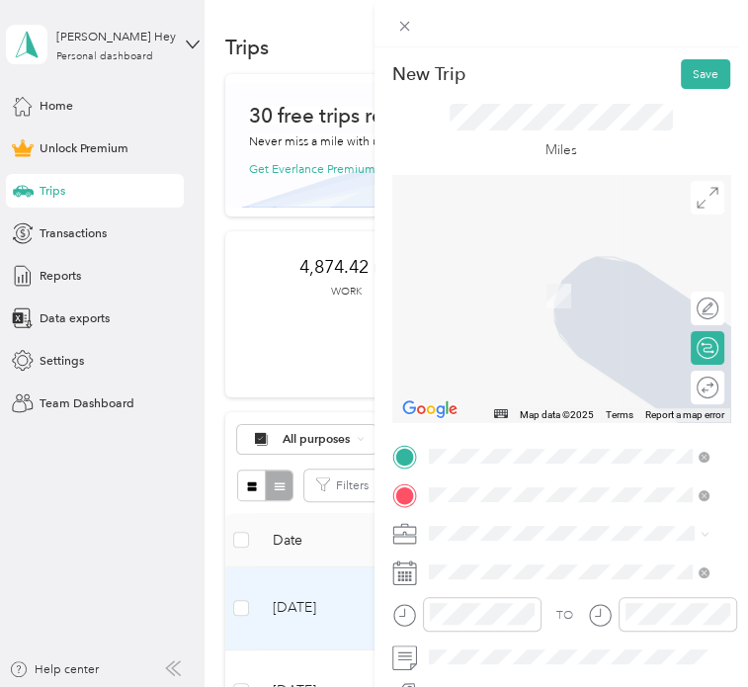
click at [493, 572] on div "TLCPL [US_STATE] Branch [STREET_ADDRESS][US_STATE]" at bounding box center [548, 574] width 172 height 36
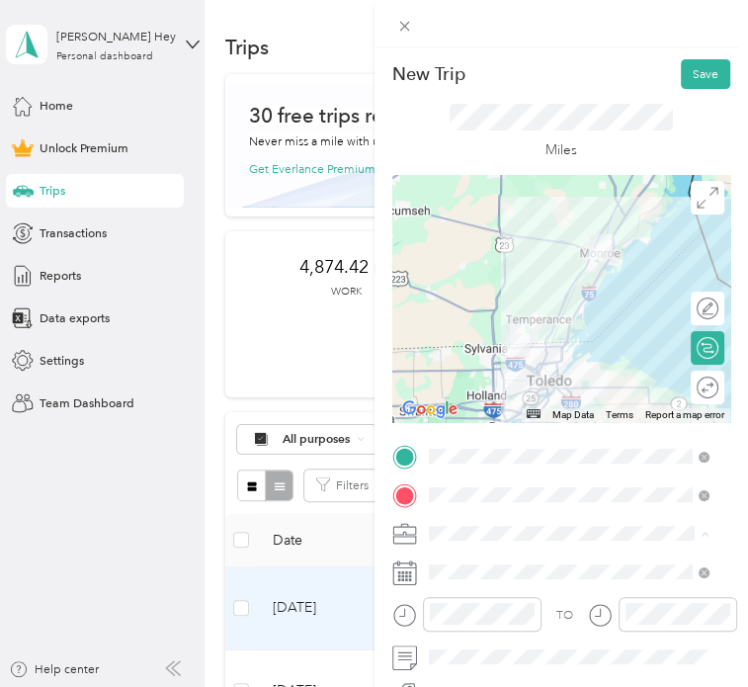
click at [494, 299] on ol "Work Personal Health and Wellness Other Charity Medical Moving Commute" at bounding box center [568, 399] width 292 height 237
click at [453, 297] on li "Work" at bounding box center [568, 285] width 292 height 30
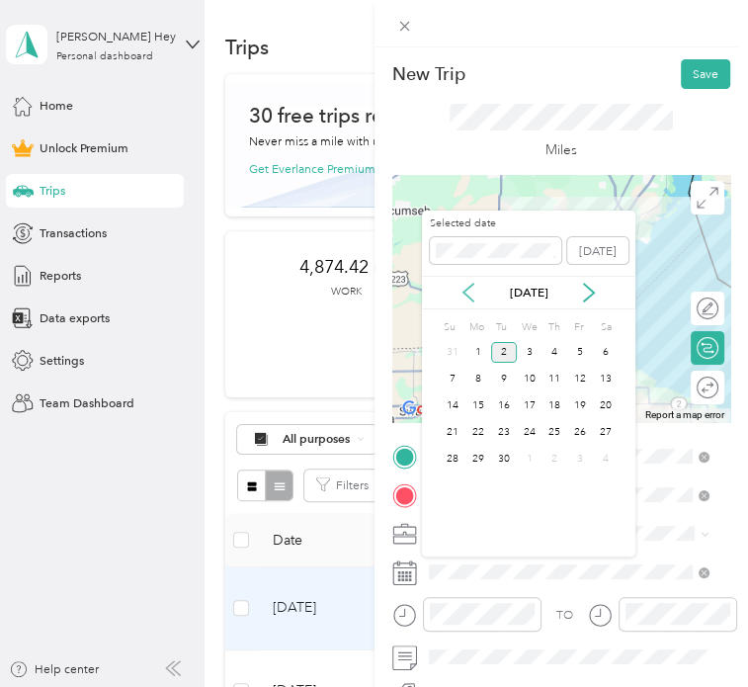
click at [476, 296] on icon at bounding box center [468, 293] width 20 height 20
click at [578, 452] on div "29" at bounding box center [580, 459] width 26 height 21
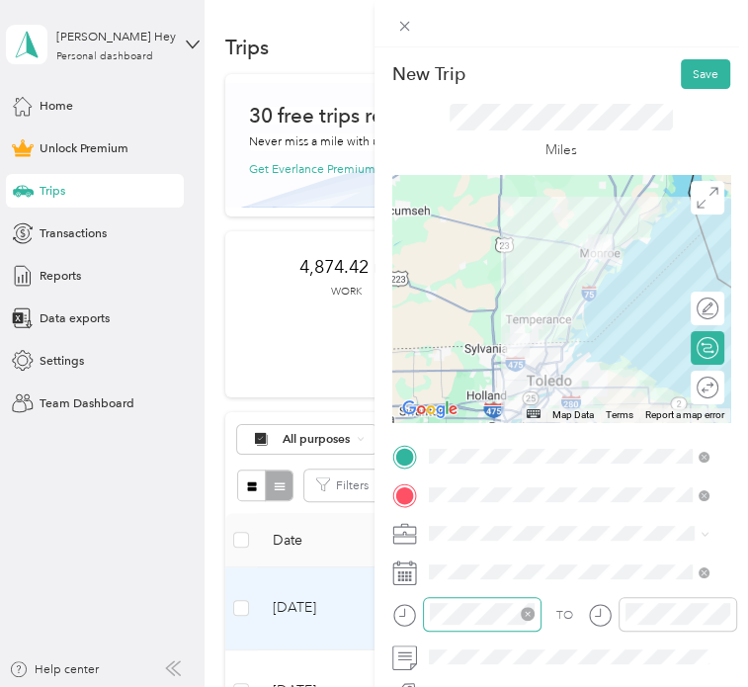
click at [529, 616] on icon "close-circle" at bounding box center [528, 614] width 14 height 14
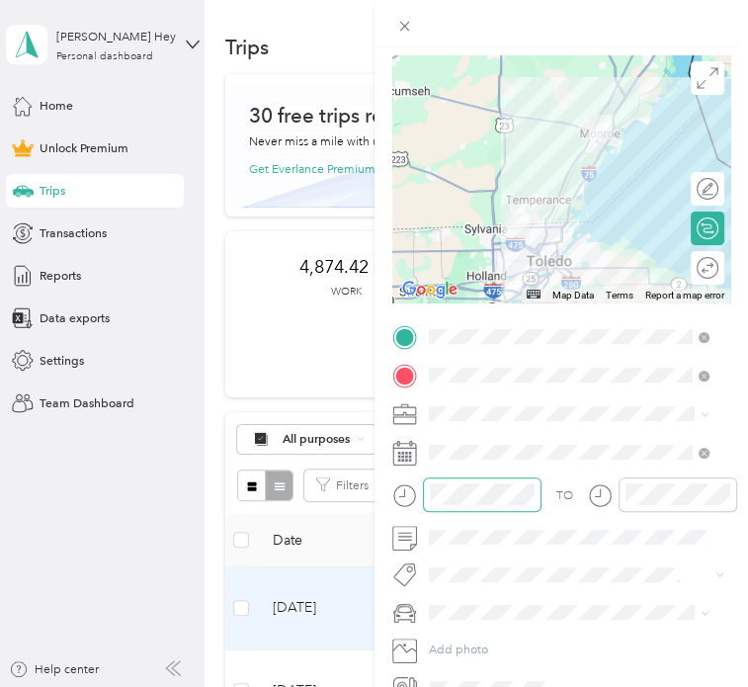
scroll to position [140, 0]
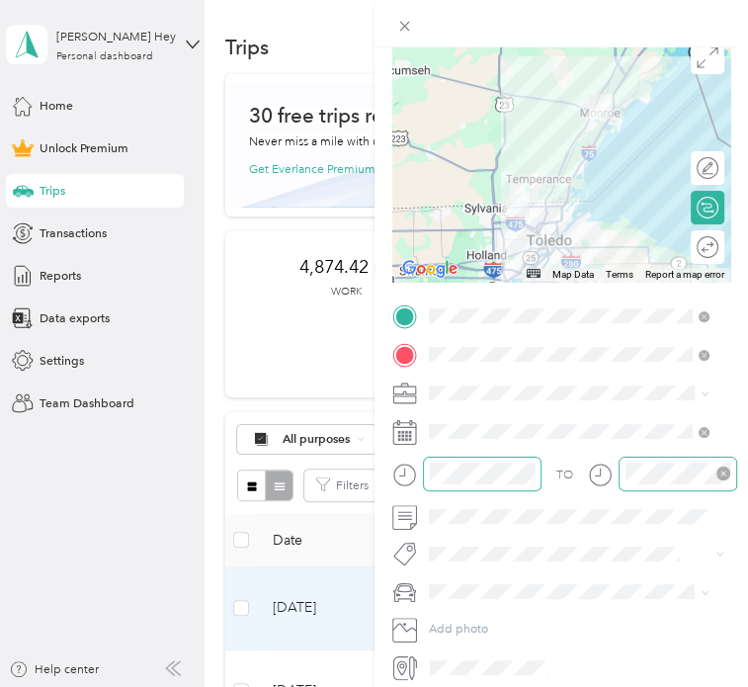
click at [723, 469] on icon "close-circle" at bounding box center [723, 473] width 14 height 14
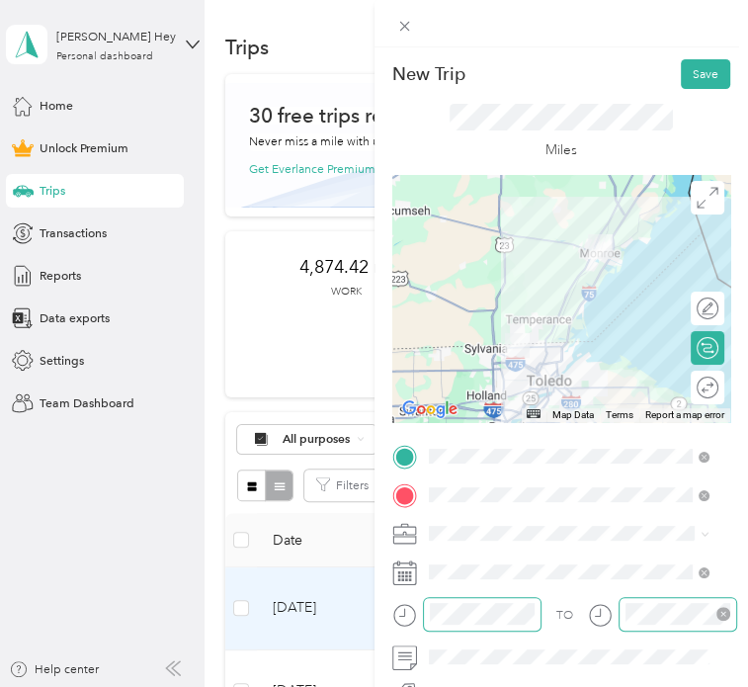
click at [555, 307] on div at bounding box center [561, 298] width 339 height 247
click at [585, 260] on div at bounding box center [561, 298] width 339 height 247
click at [589, 271] on div at bounding box center [561, 298] width 339 height 247
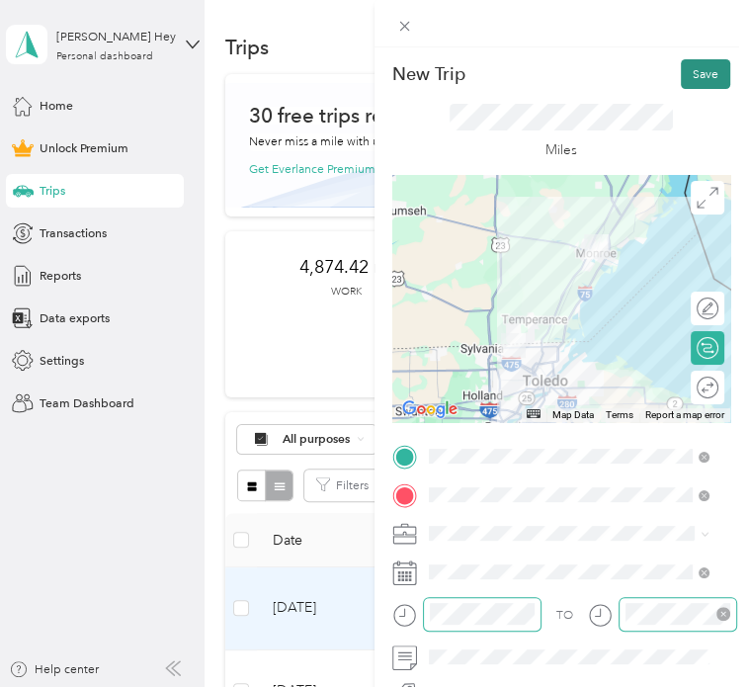
click at [693, 62] on button "Save" at bounding box center [705, 74] width 49 height 30
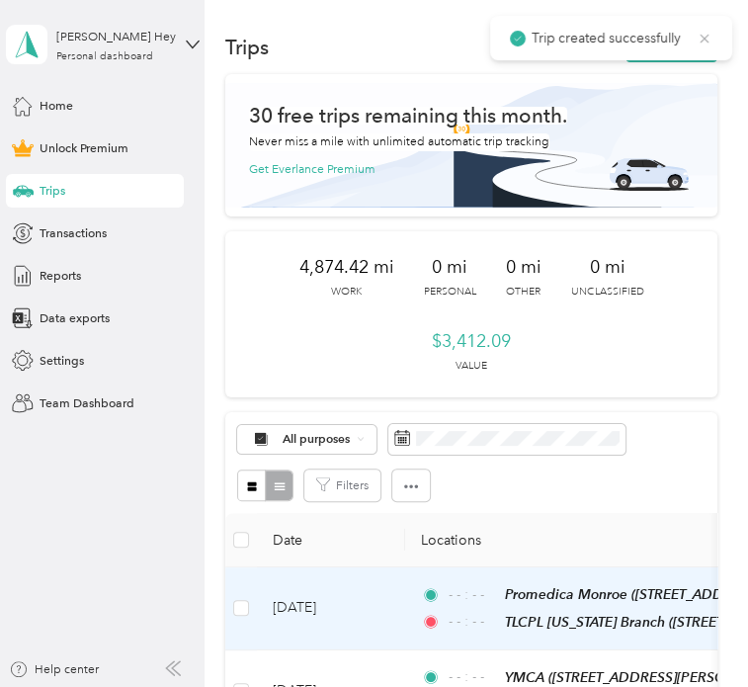
click at [707, 39] on icon at bounding box center [705, 39] width 16 height 18
click at [670, 45] on button "New trip" at bounding box center [671, 48] width 92 height 30
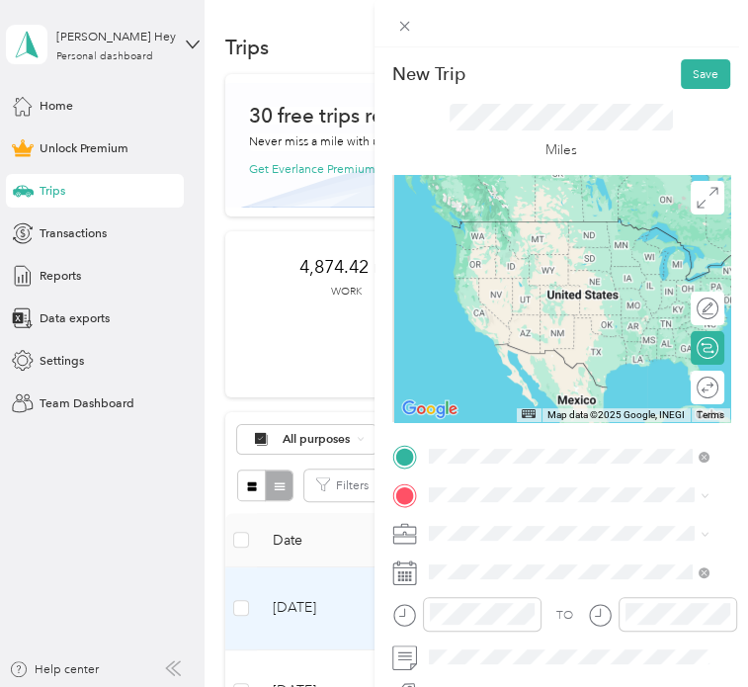
click at [526, 248] on div "[GEOGRAPHIC_DATA][PERSON_NAME] [STREET_ADDRESS][US_STATE]" at bounding box center [568, 267] width 269 height 41
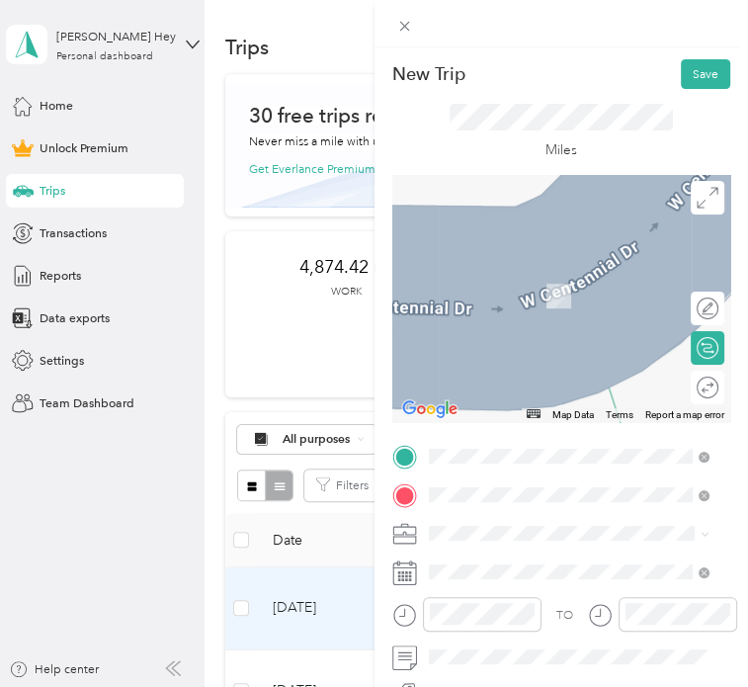
click at [553, 312] on span "[STREET_ADDRESS][US_STATE]" at bounding box center [548, 314] width 172 height 15
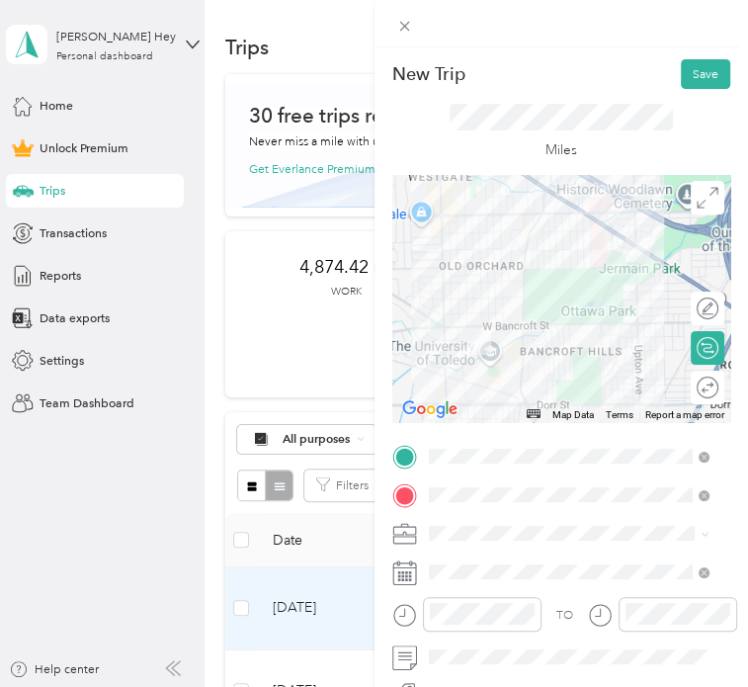
click at [476, 296] on li "Work" at bounding box center [568, 290] width 292 height 30
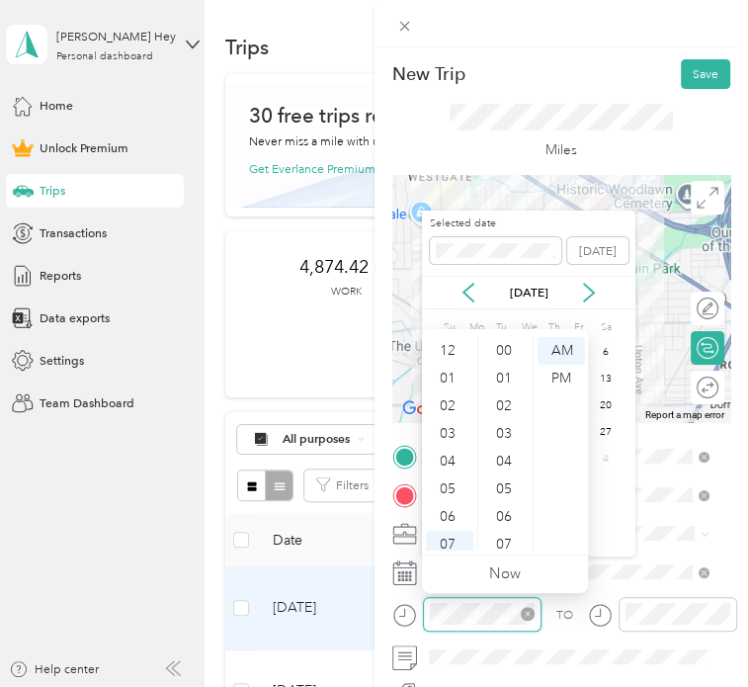
scroll to position [119, 0]
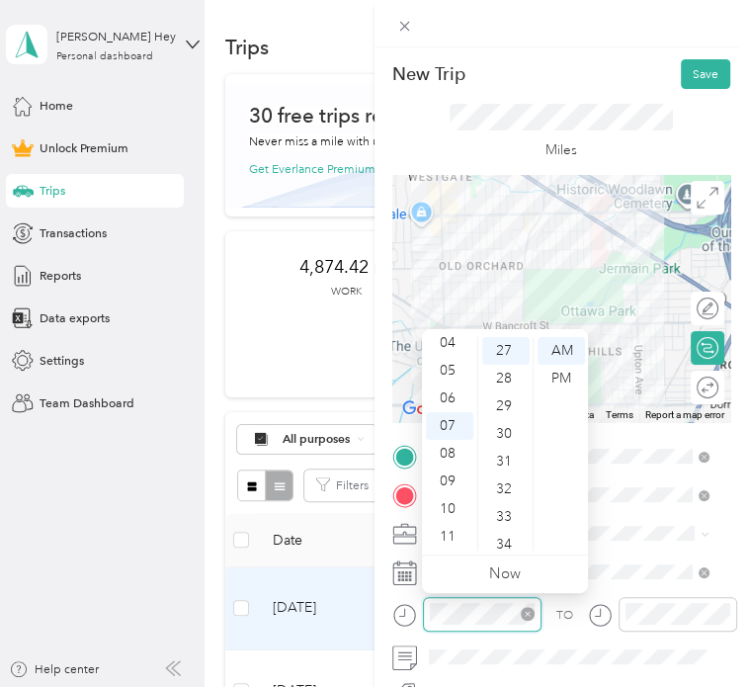
click at [530, 611] on icon "close-circle" at bounding box center [528, 614] width 14 height 14
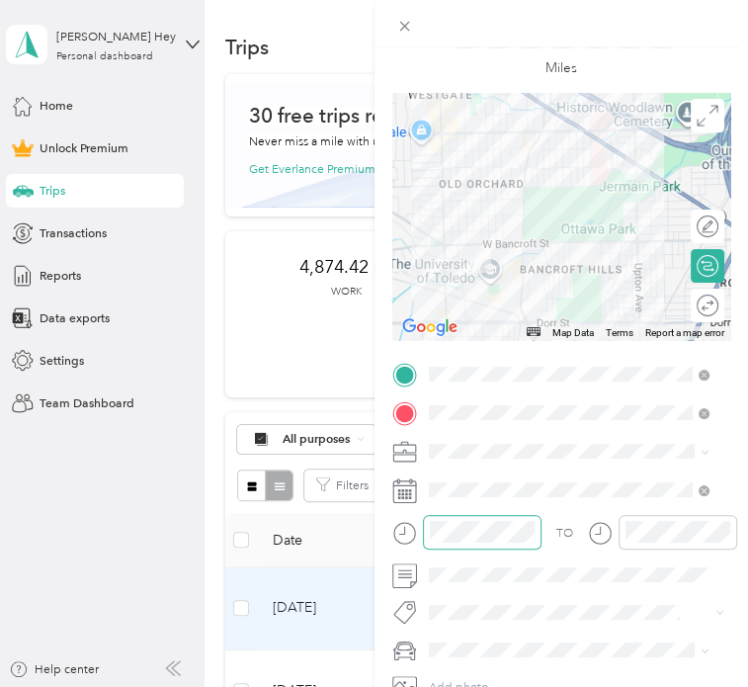
scroll to position [89, 0]
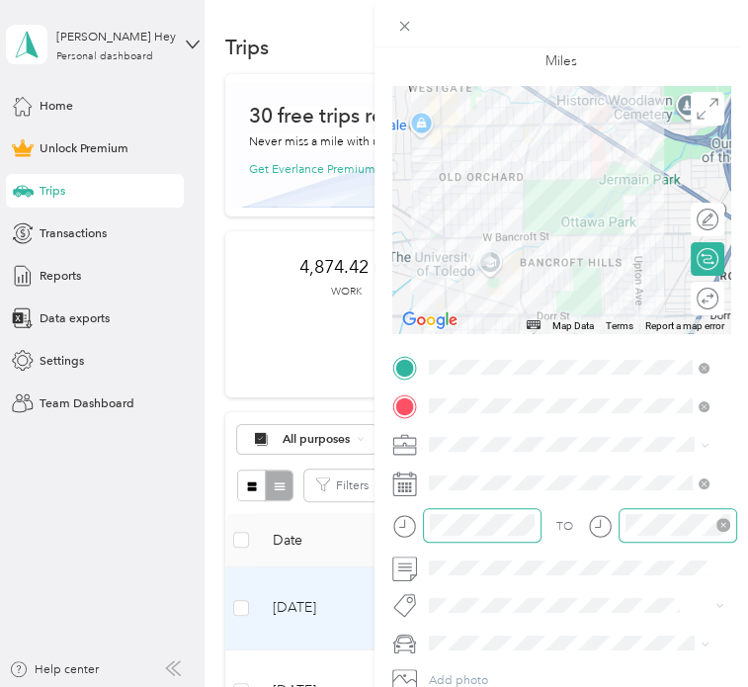
click at [727, 522] on icon "close-circle" at bounding box center [723, 525] width 14 height 14
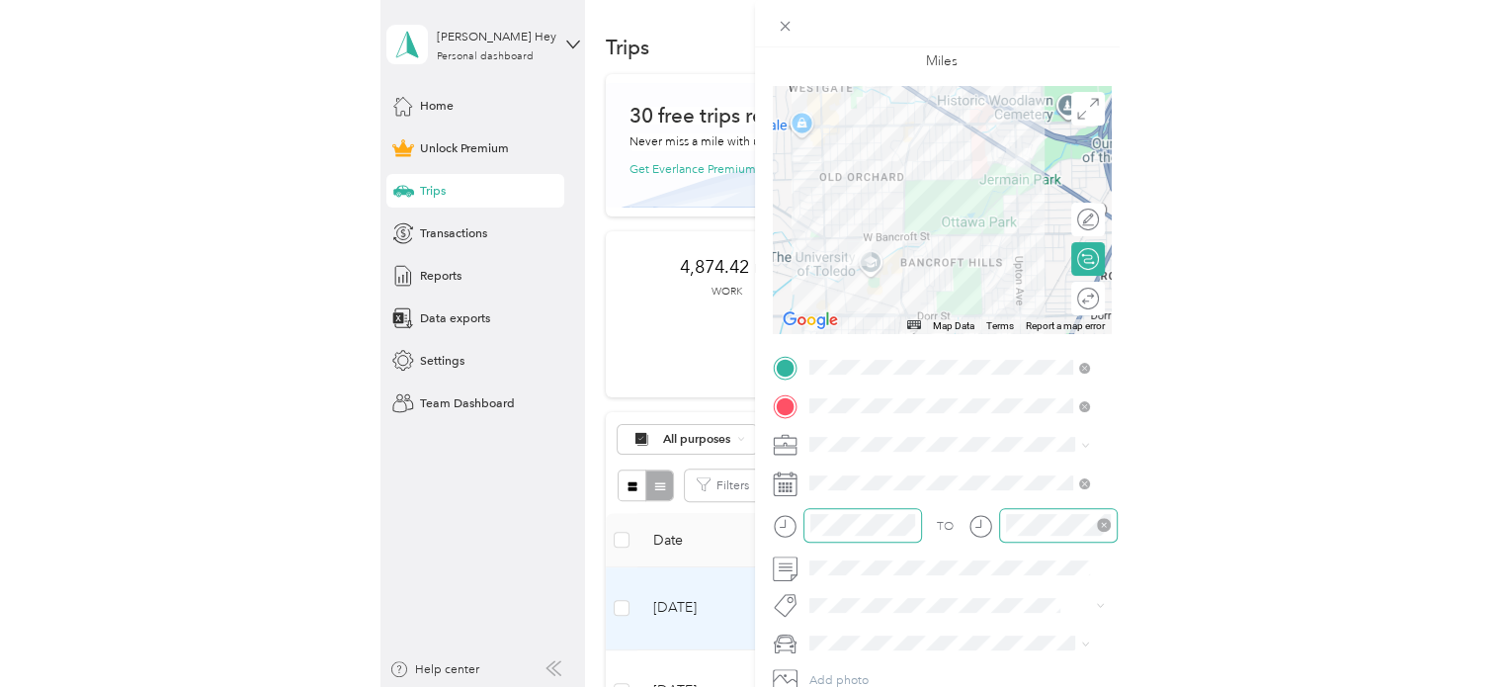
scroll to position [0, 0]
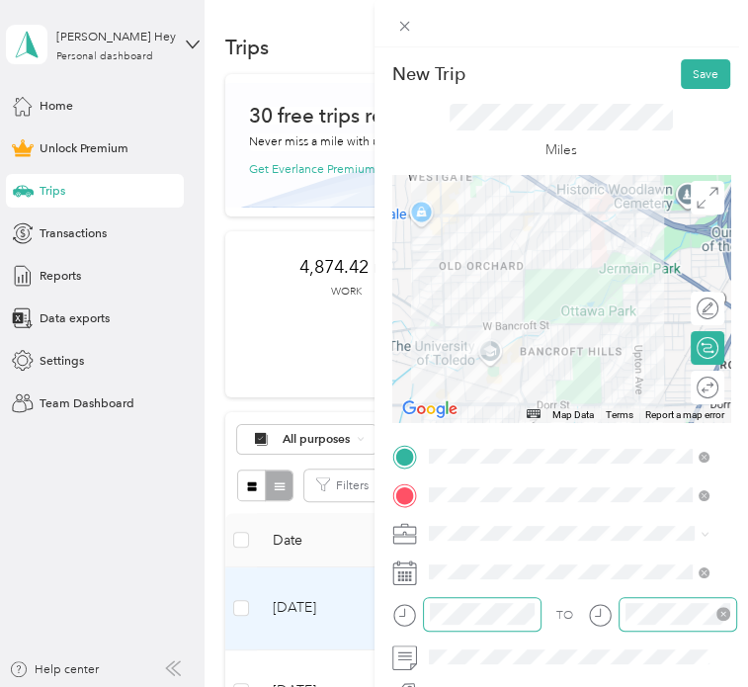
click at [534, 213] on div at bounding box center [561, 298] width 339 height 247
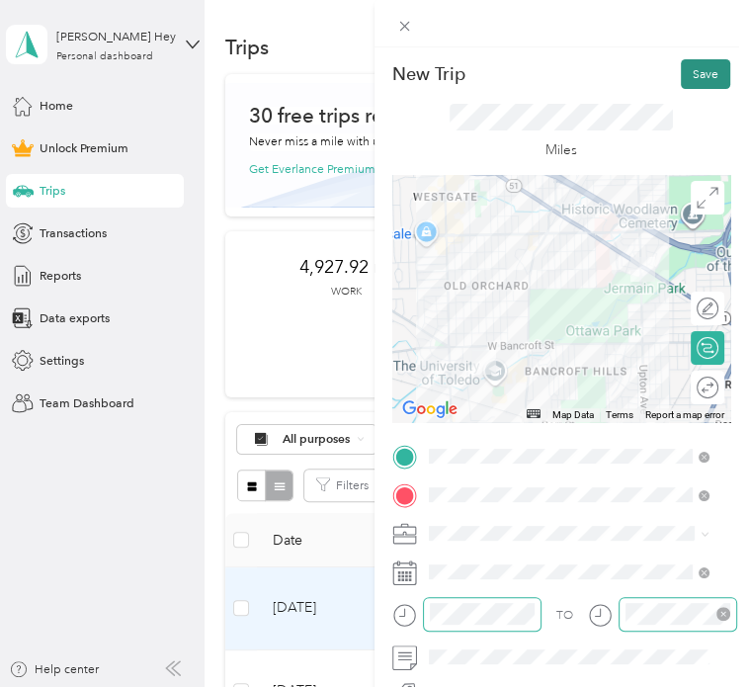
click at [696, 78] on button "Save" at bounding box center [705, 74] width 49 height 30
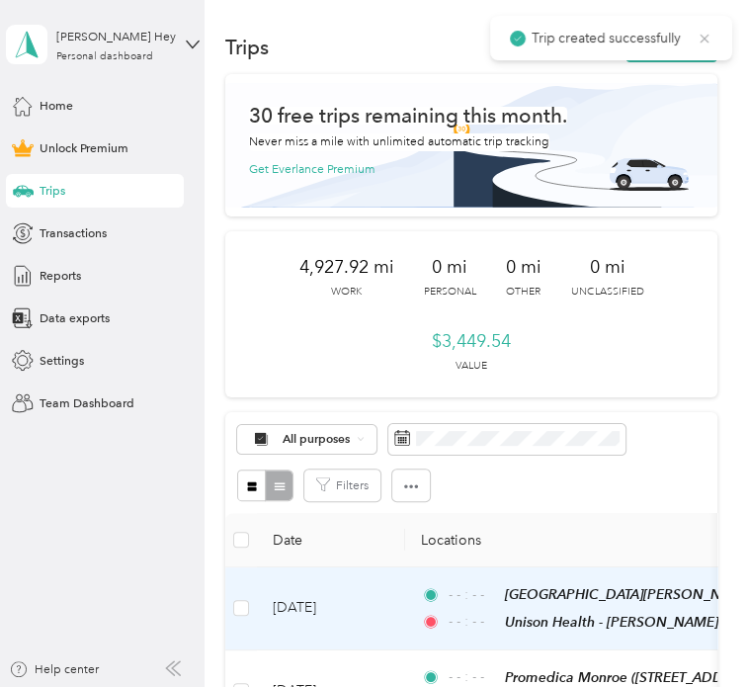
click at [701, 38] on icon at bounding box center [705, 39] width 16 height 18
click at [67, 104] on span "Home" at bounding box center [57, 106] width 34 height 18
